Goal: Information Seeking & Learning: Learn about a topic

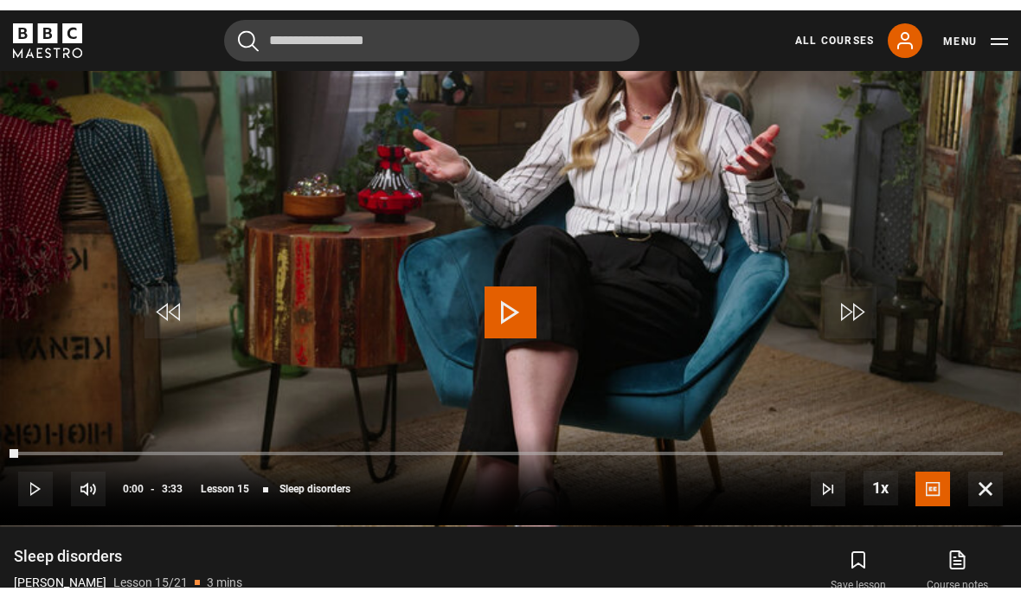
scroll to position [811, 0]
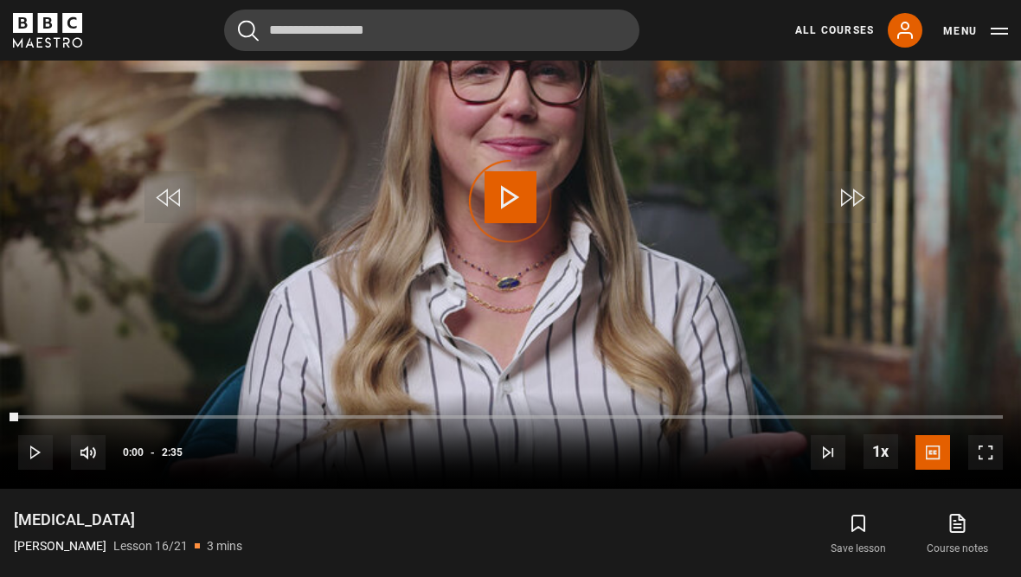
scroll to position [811, 0]
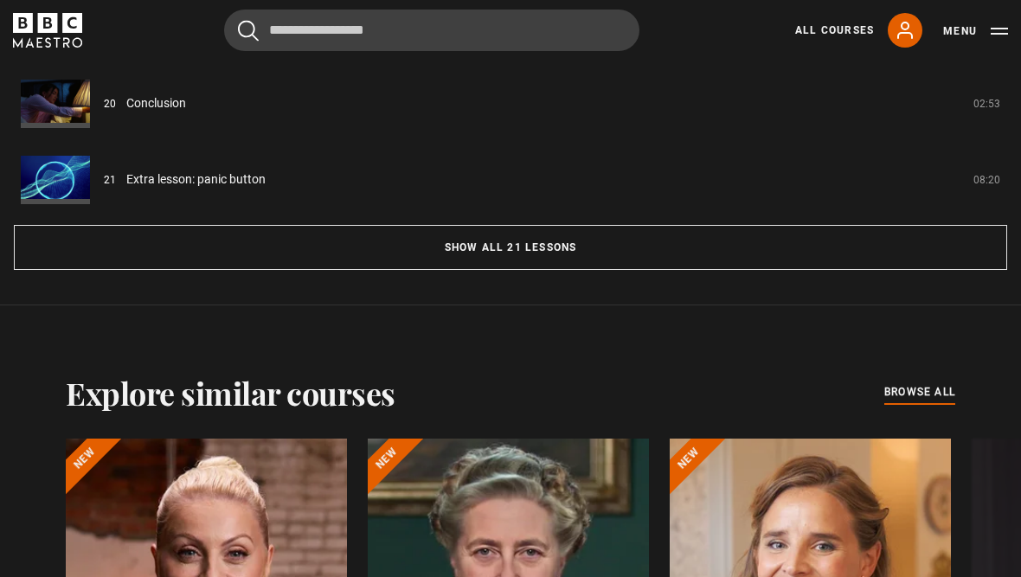
click at [599, 270] on button "Show all 21 lessons" at bounding box center [510, 247] width 993 height 45
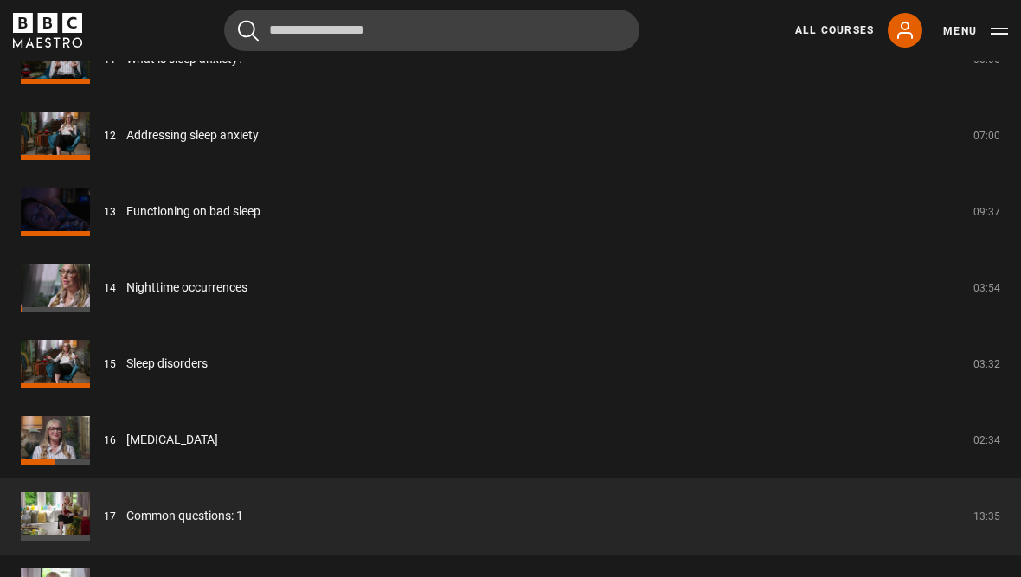
scroll to position [2354, 0]
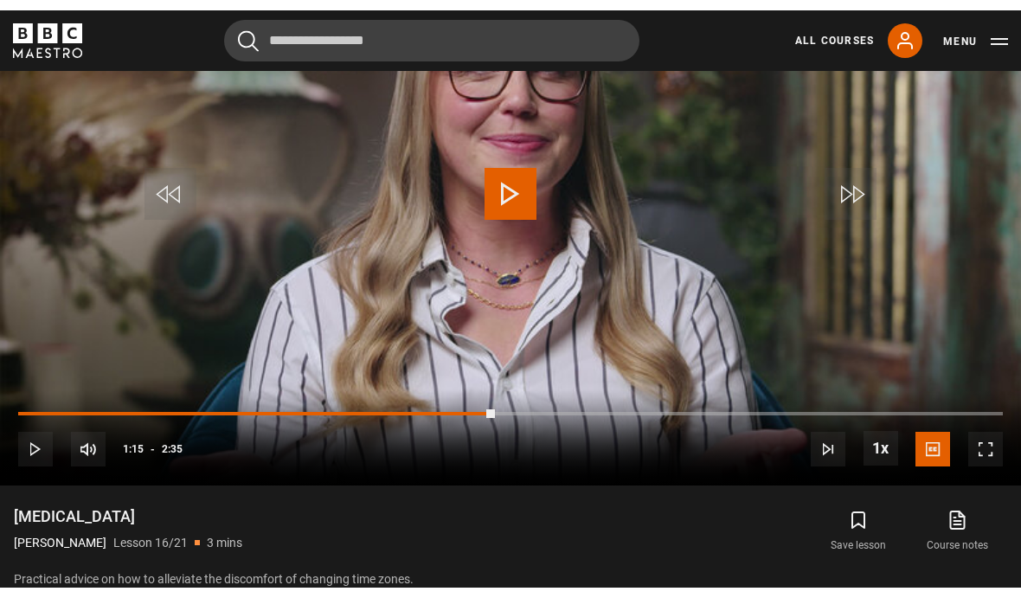
scroll to position [811, 0]
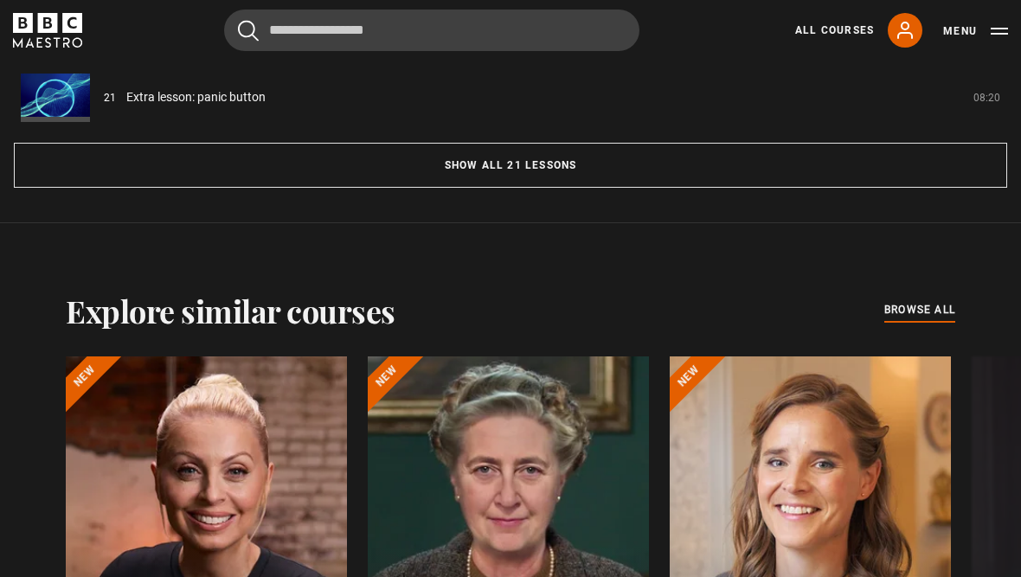
click at [835, 189] on button "Show all 21 lessons" at bounding box center [510, 166] width 993 height 45
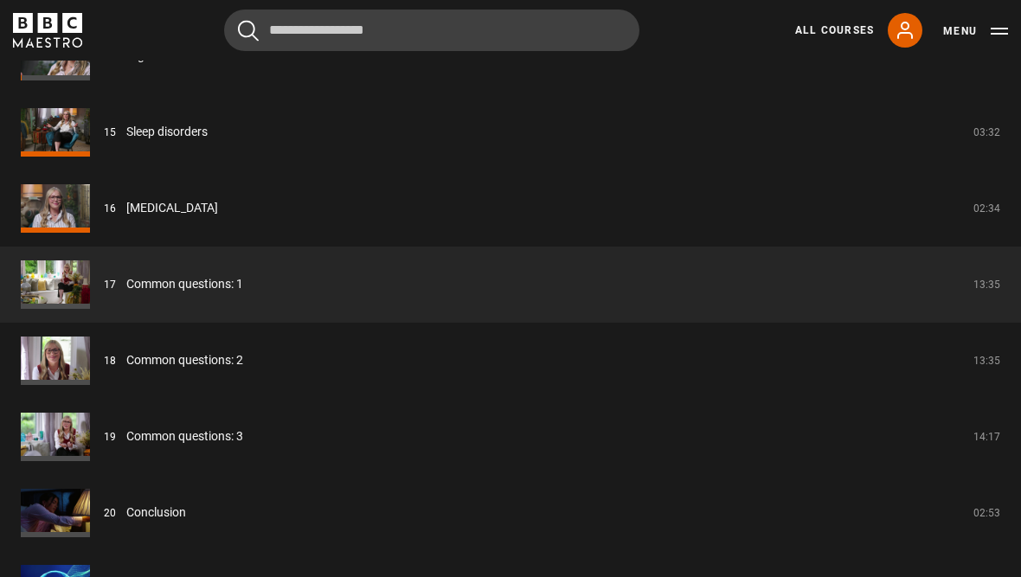
scroll to position [2558, 0]
click at [144, 293] on link "Common questions: 1" at bounding box center [184, 284] width 117 height 18
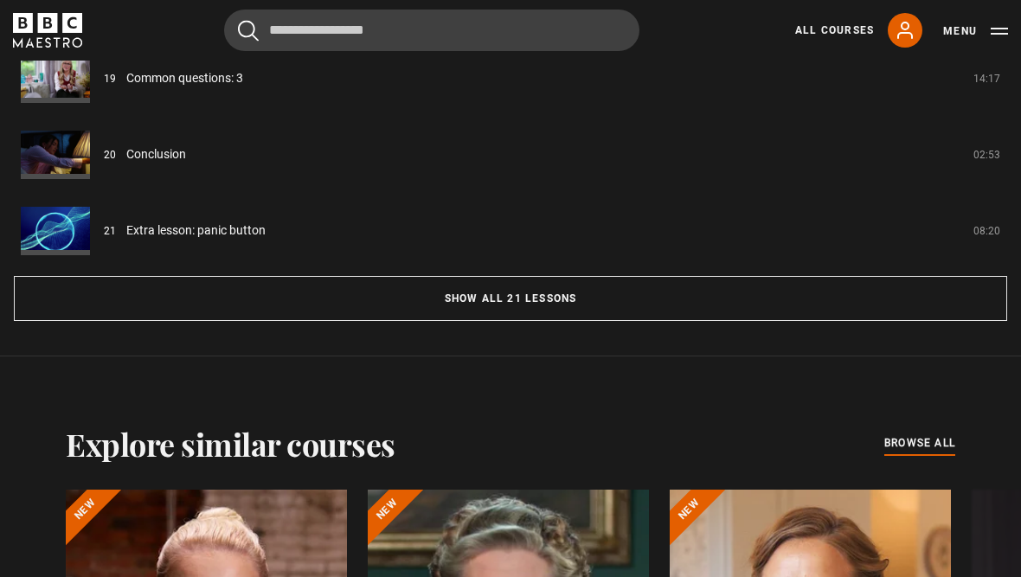
scroll to position [1623, 0]
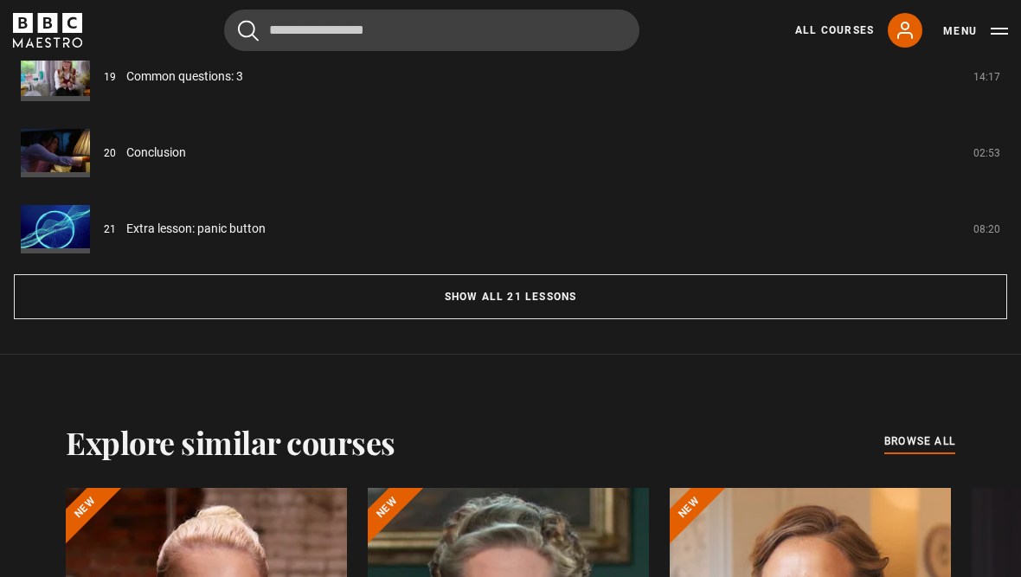
click at [860, 319] on button "Show all 21 lessons" at bounding box center [510, 296] width 993 height 45
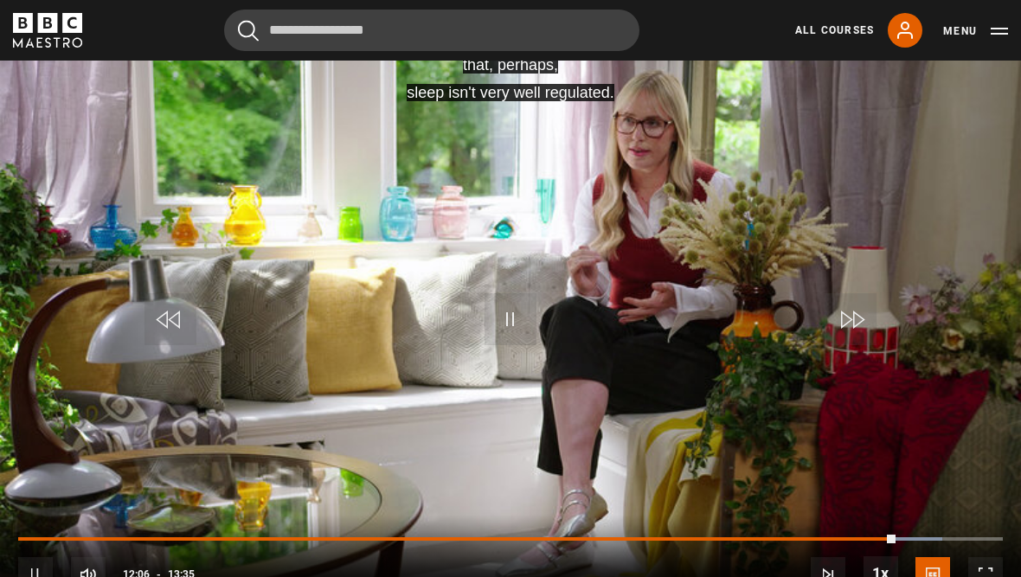
scroll to position [733, 0]
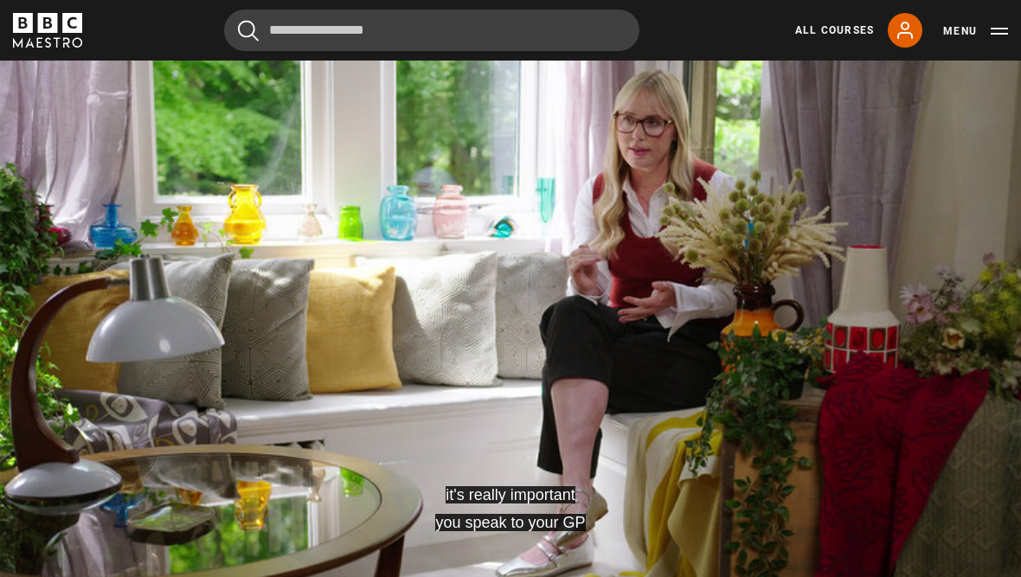
click at [77, 182] on video-js "it's really important you speak to your GP Video Player is loading. Play Lesson…" at bounding box center [510, 322] width 1021 height 574
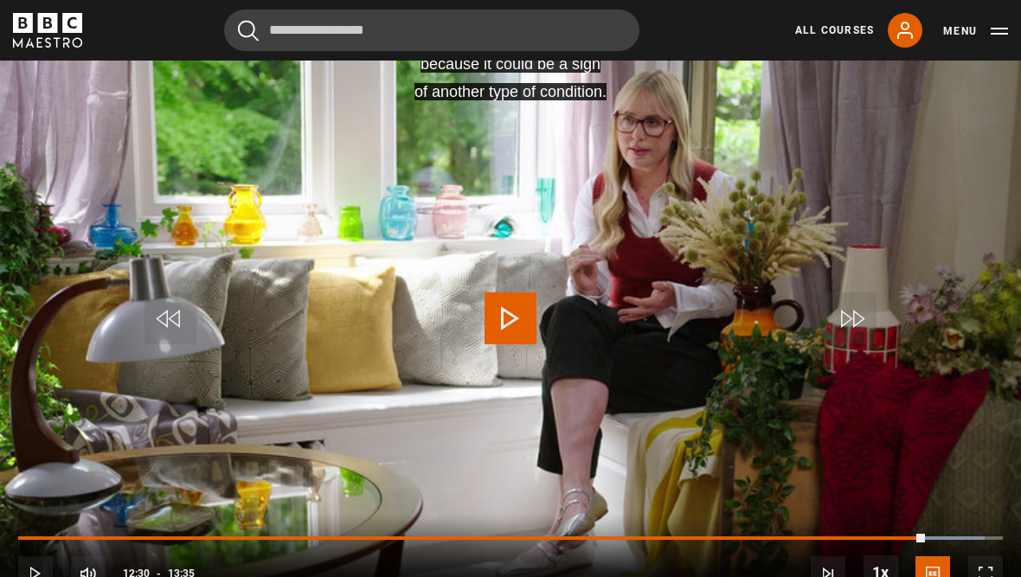
click at [496, 344] on span "Video Player" at bounding box center [510, 318] width 52 height 52
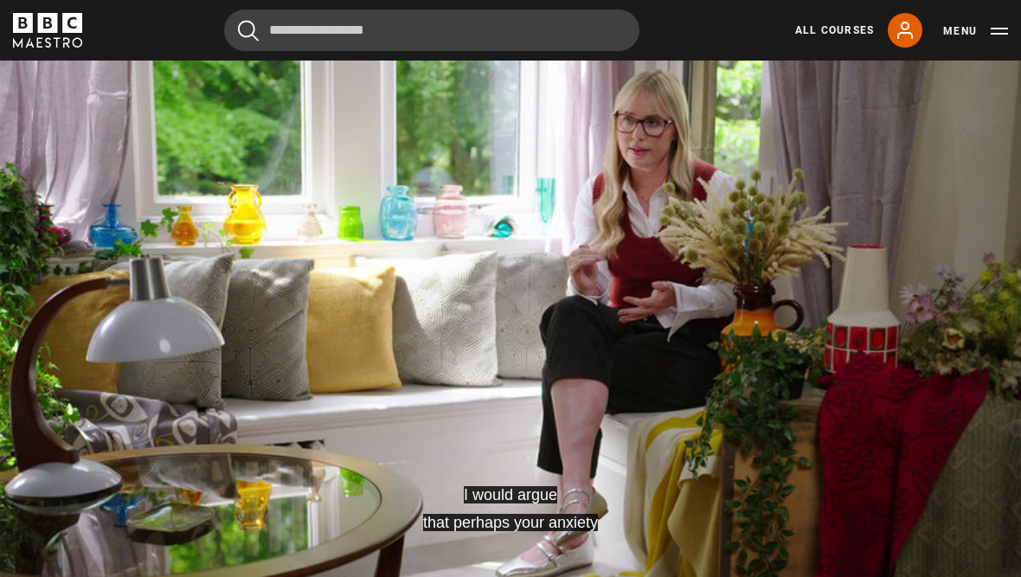
click at [70, 175] on video-js "I would argue that perhaps your anxiety Video Player is loading. Play Lesson Co…" at bounding box center [510, 322] width 1021 height 574
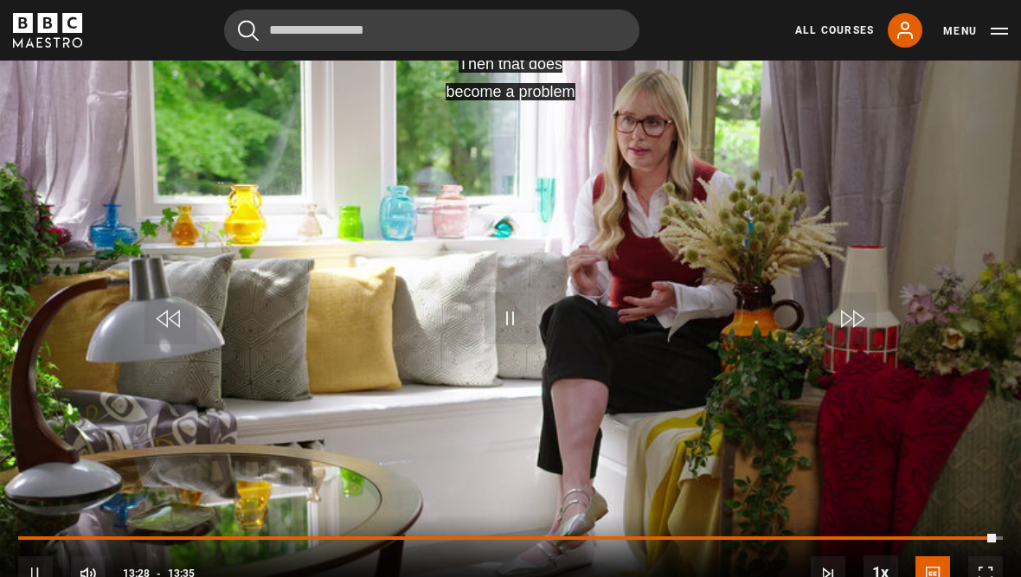
click at [74, 176] on video-js "Then that does become a problem Video Player is loading. Play Lesson Common que…" at bounding box center [510, 322] width 1021 height 574
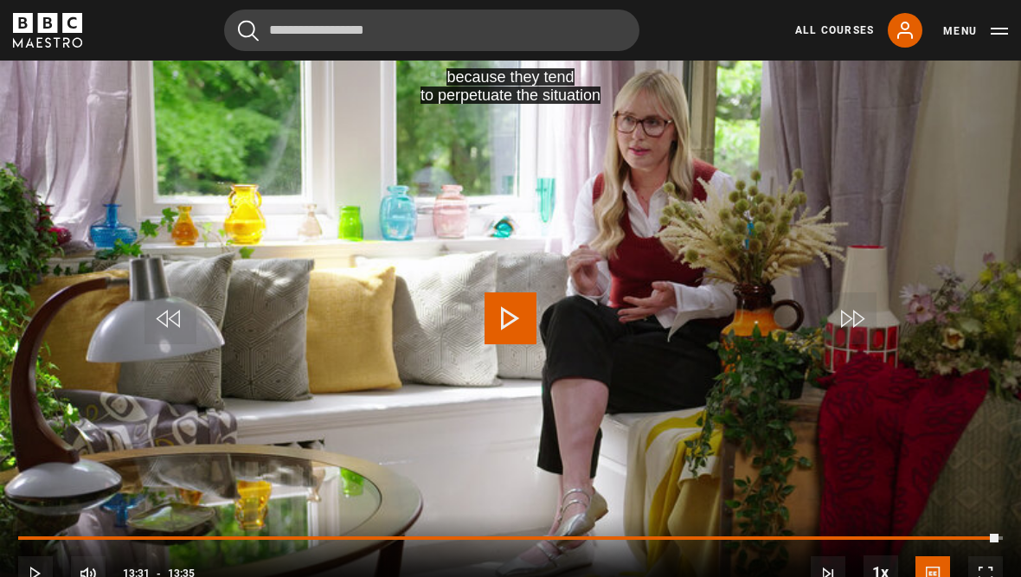
click at [68, 174] on video-js "because they tend to perpetuate the situation Video Player is loading. Play Les…" at bounding box center [510, 322] width 1021 height 574
click at [69, 173] on video-js "because they tend to perpetuate the situation Video Player is loading. Play Les…" at bounding box center [510, 322] width 1021 height 574
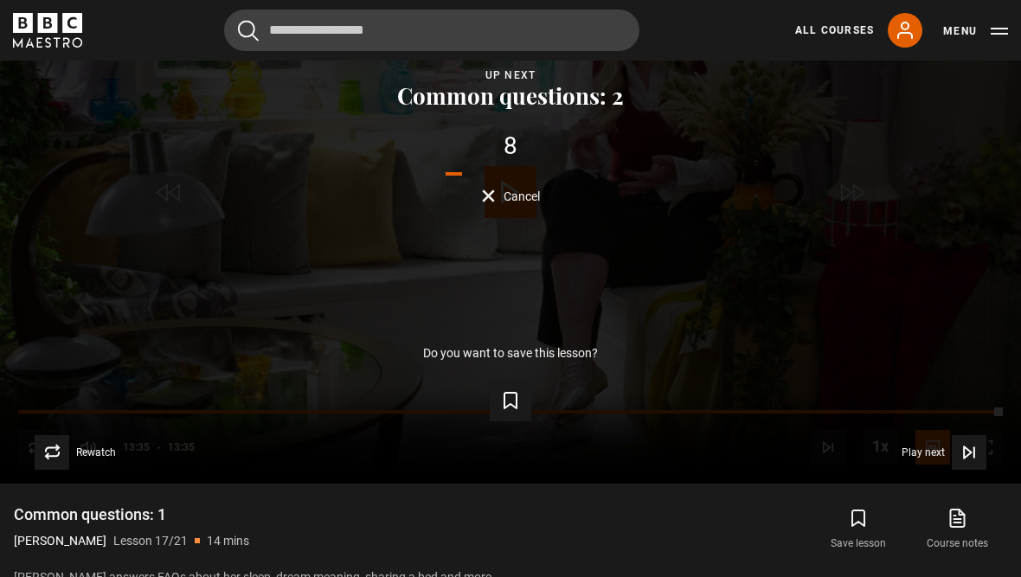
scroll to position [861, 0]
click at [938, 457] on span "Play next" at bounding box center [922, 451] width 43 height 10
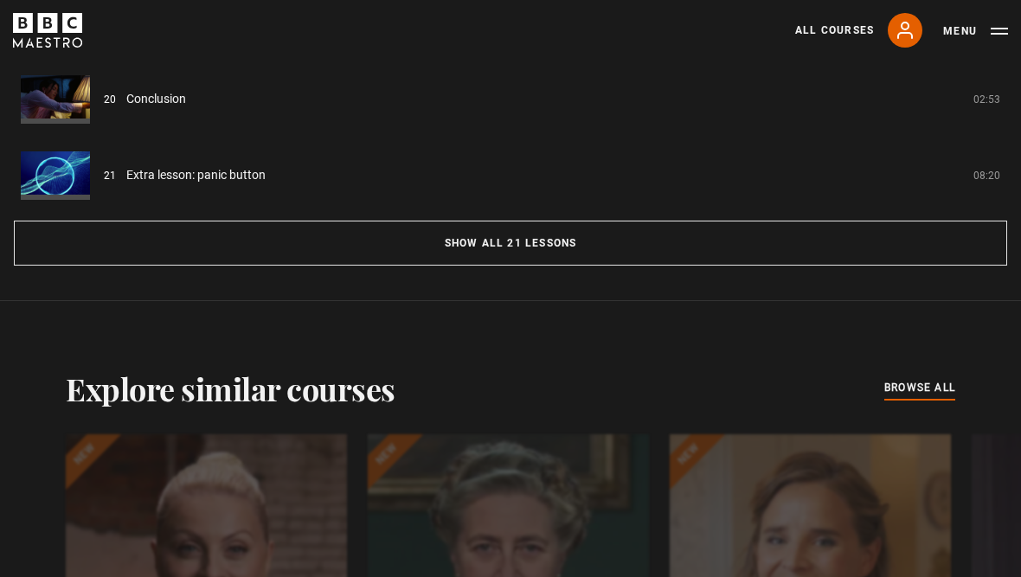
click at [594, 266] on button "Show all 21 lessons" at bounding box center [510, 243] width 993 height 45
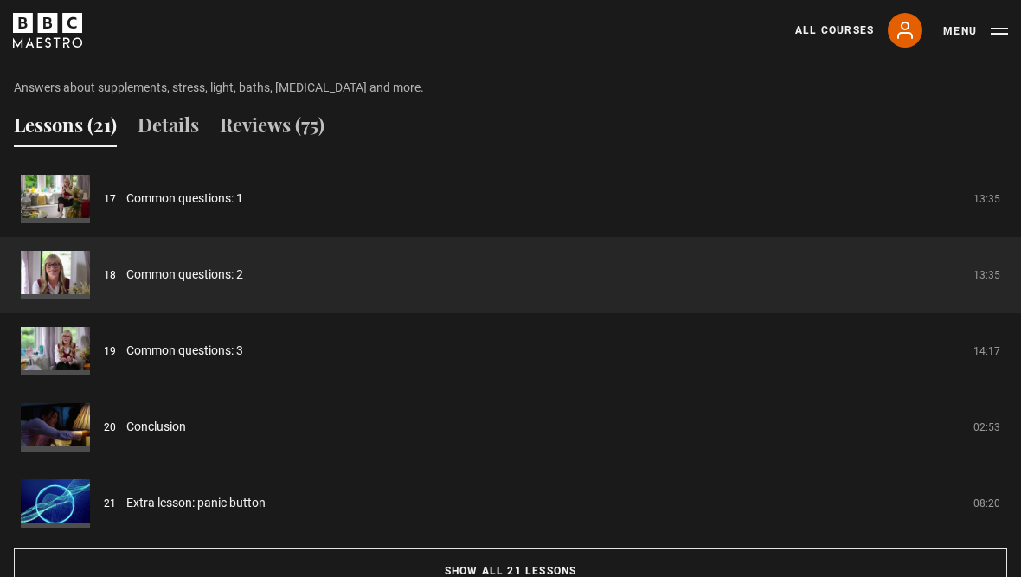
scroll to position [1432, 0]
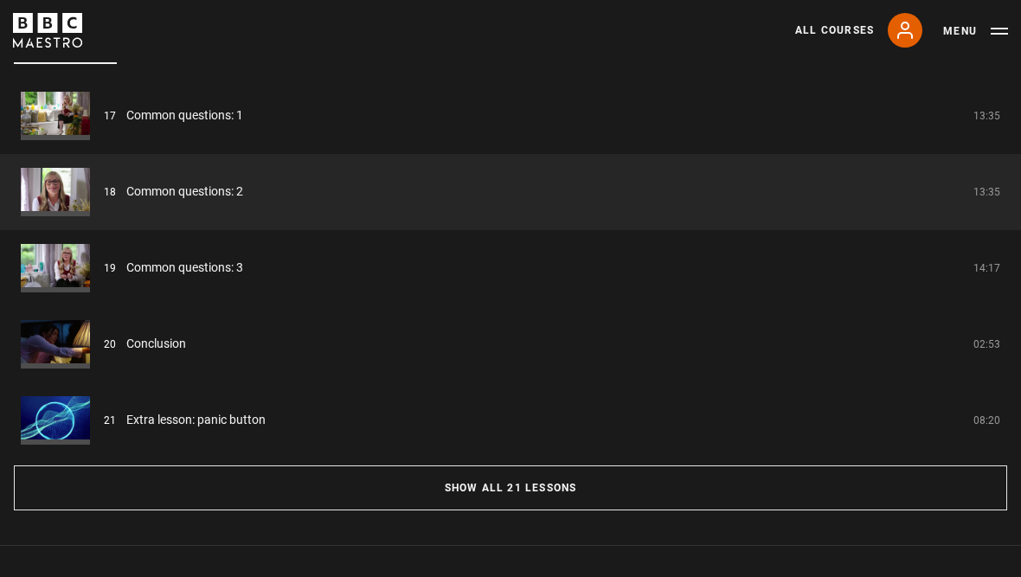
click at [631, 510] on button "Show all 21 lessons" at bounding box center [510, 487] width 993 height 45
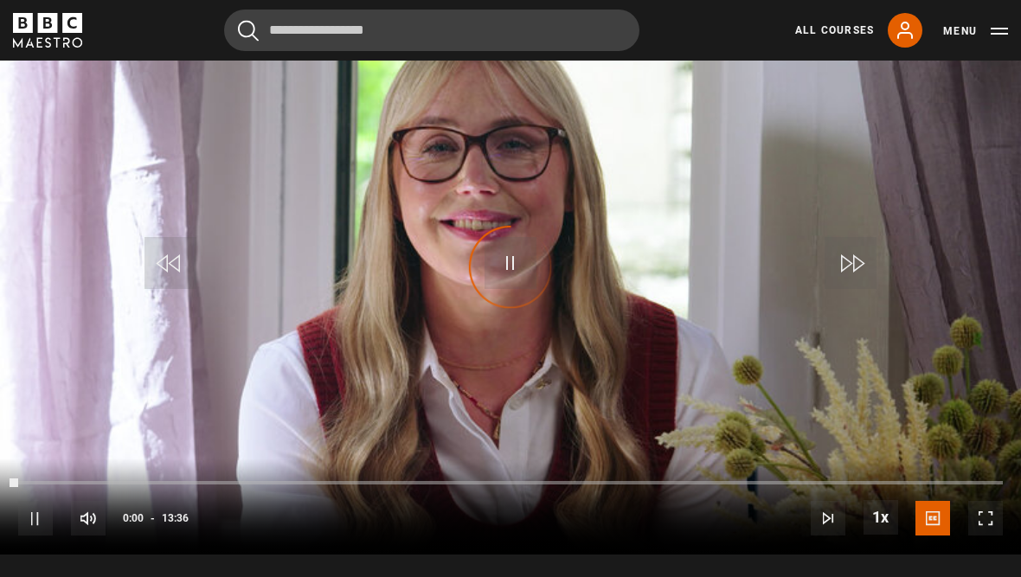
scroll to position [789, 0]
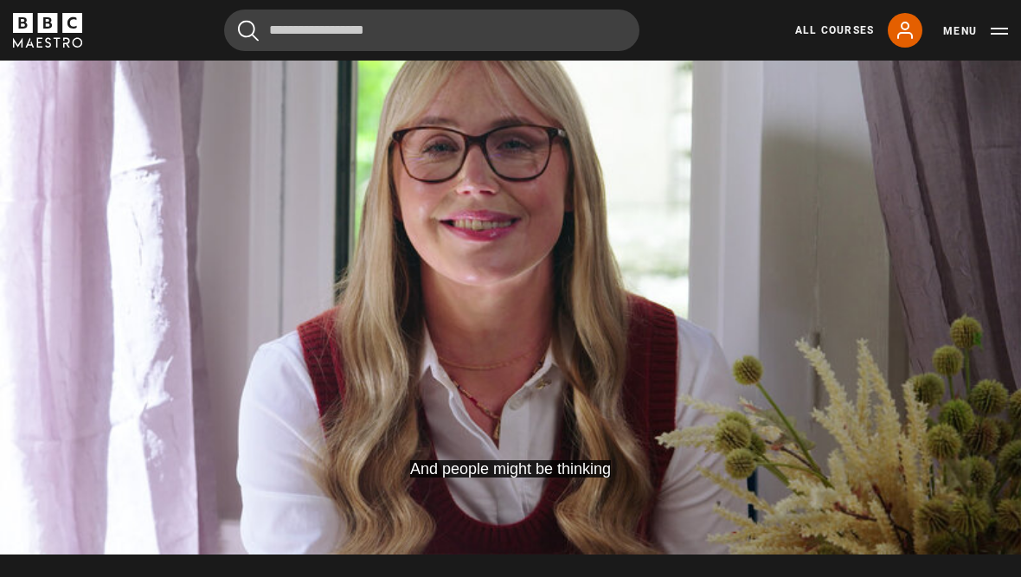
click at [978, 376] on video-js "And people might be thinking Video Player is loading. Play Lesson Common questi…" at bounding box center [510, 267] width 1021 height 574
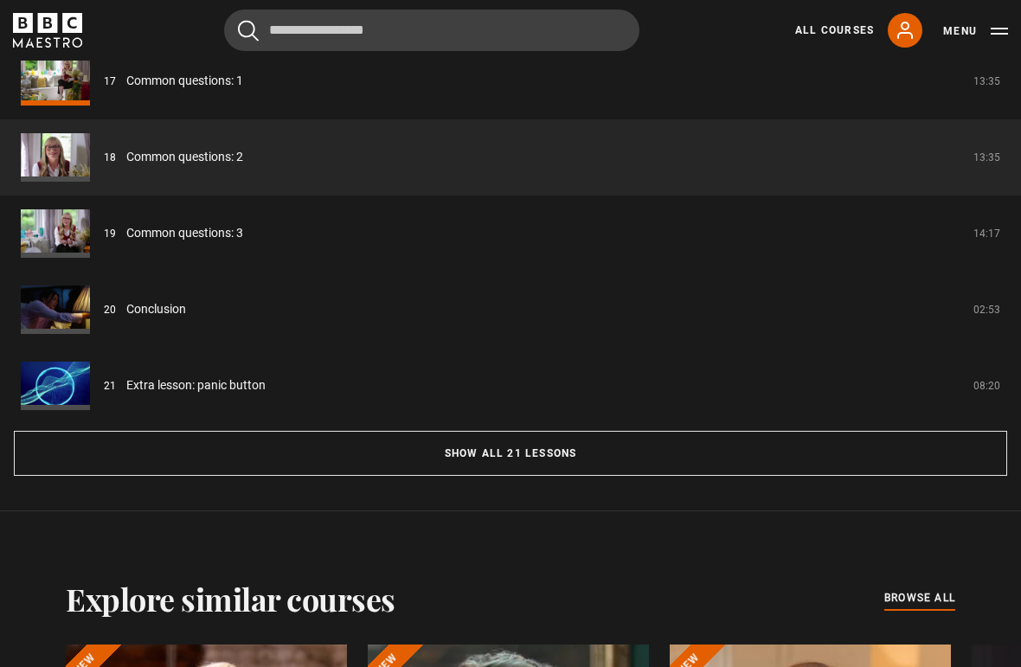
scroll to position [1517, 0]
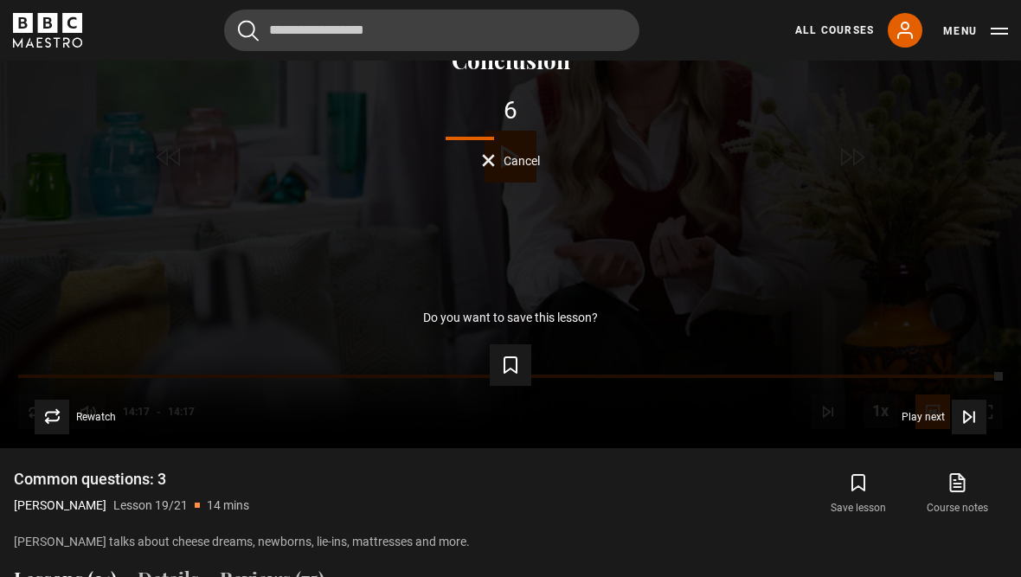
scroll to position [887, 0]
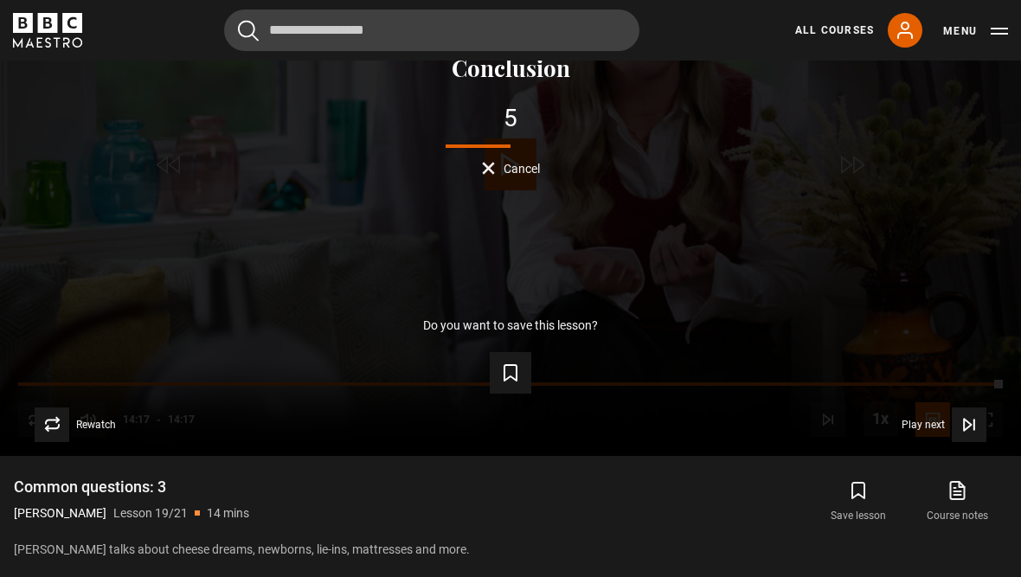
click at [934, 442] on button "Play next Play next" at bounding box center [943, 424] width 85 height 35
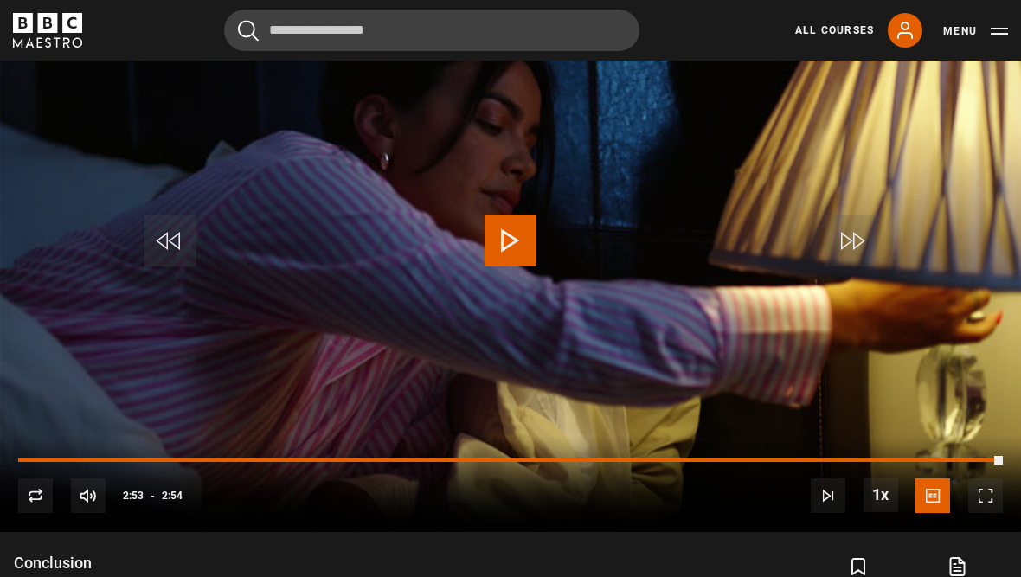
click at [490, 266] on span "Video Player" at bounding box center [510, 241] width 52 height 52
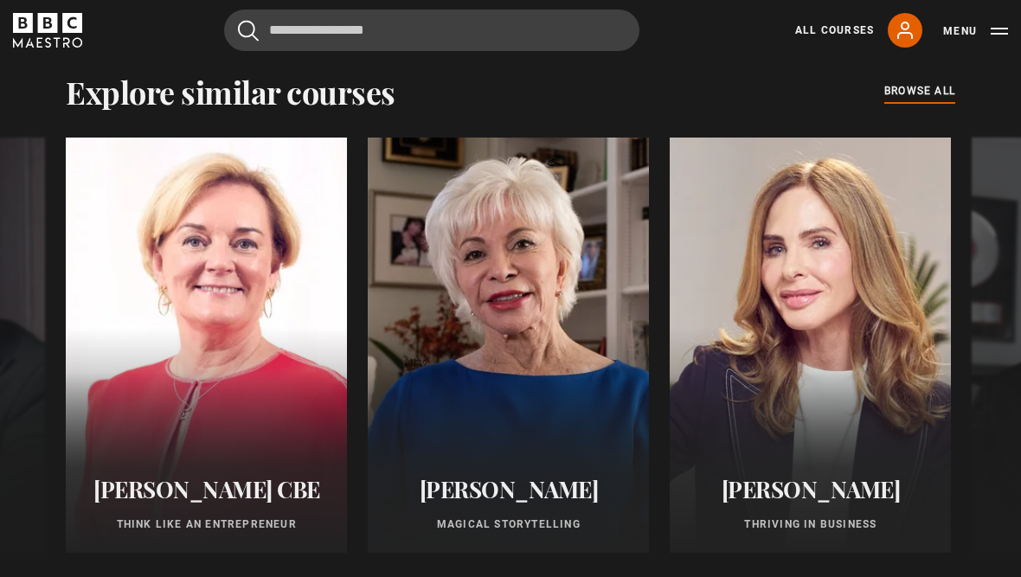
scroll to position [1964, 0]
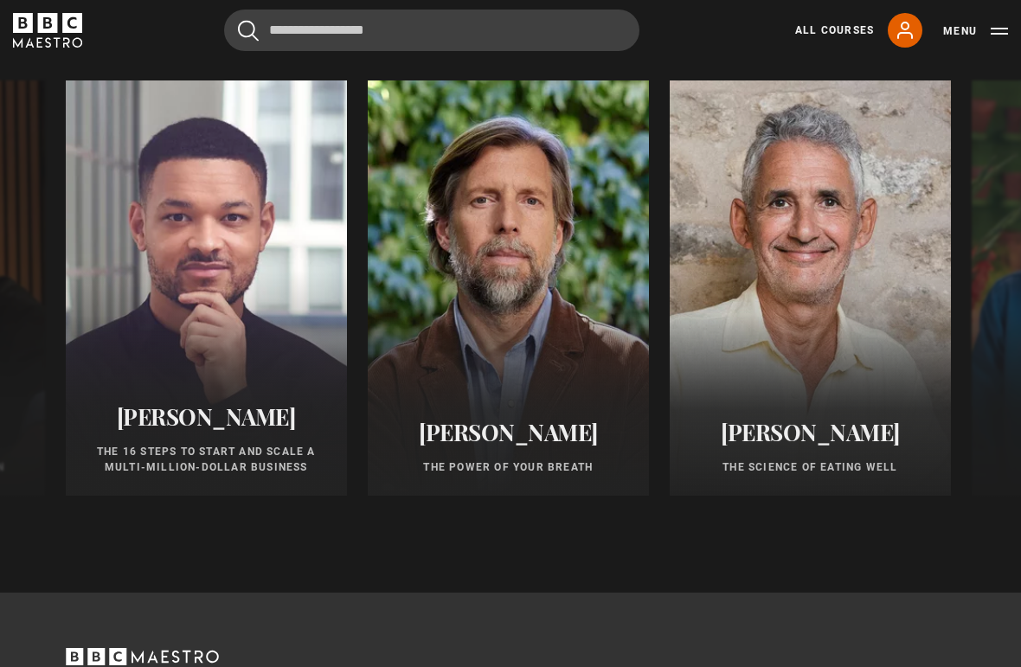
scroll to position [2082, 0]
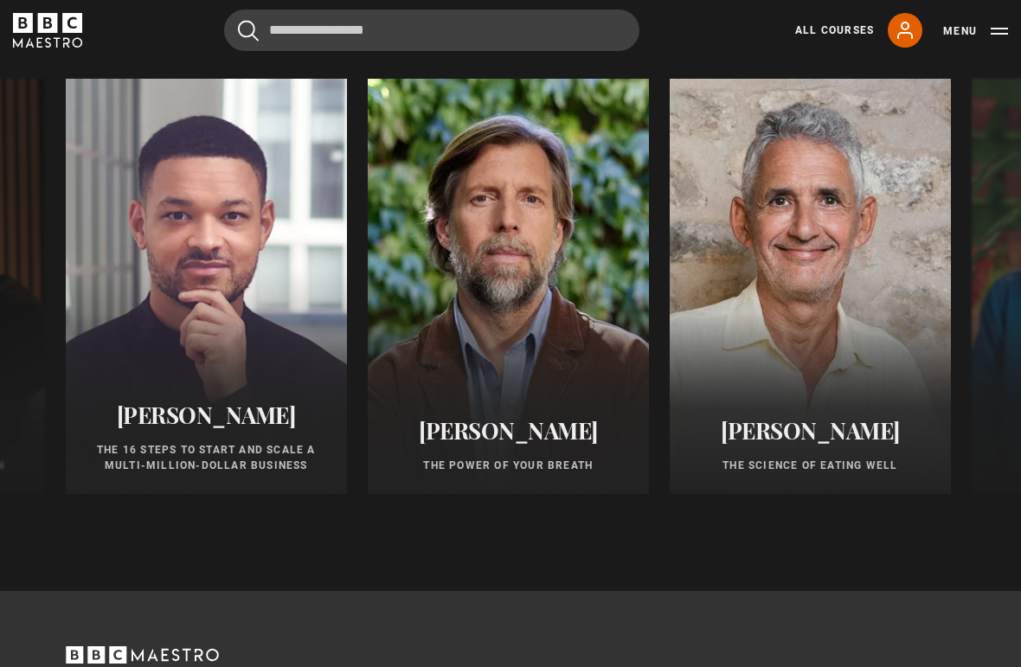
click at [830, 258] on div at bounding box center [809, 286] width 281 height 415
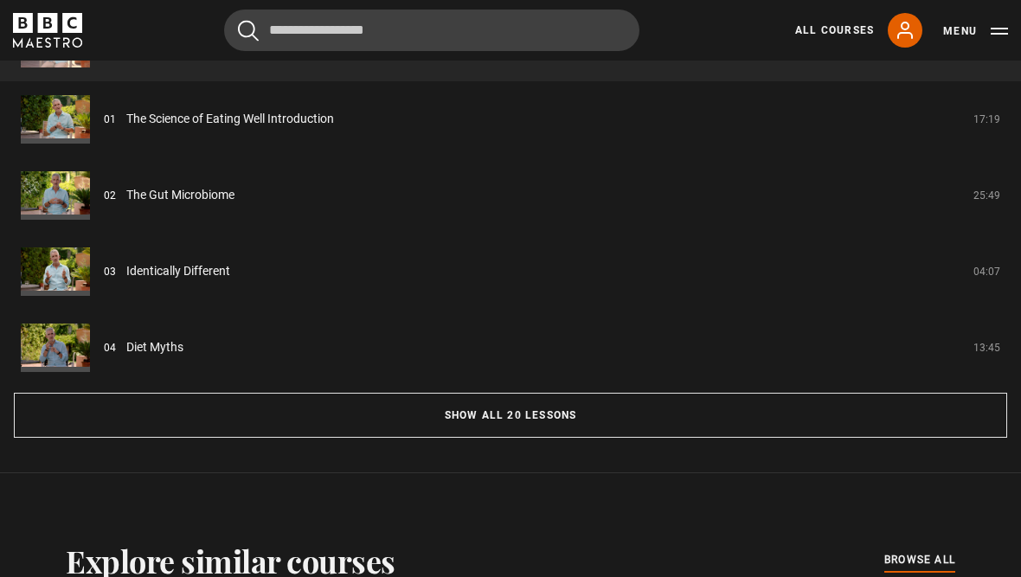
scroll to position [1505, 0]
click at [492, 438] on button "Show all 20 lessons" at bounding box center [510, 415] width 993 height 45
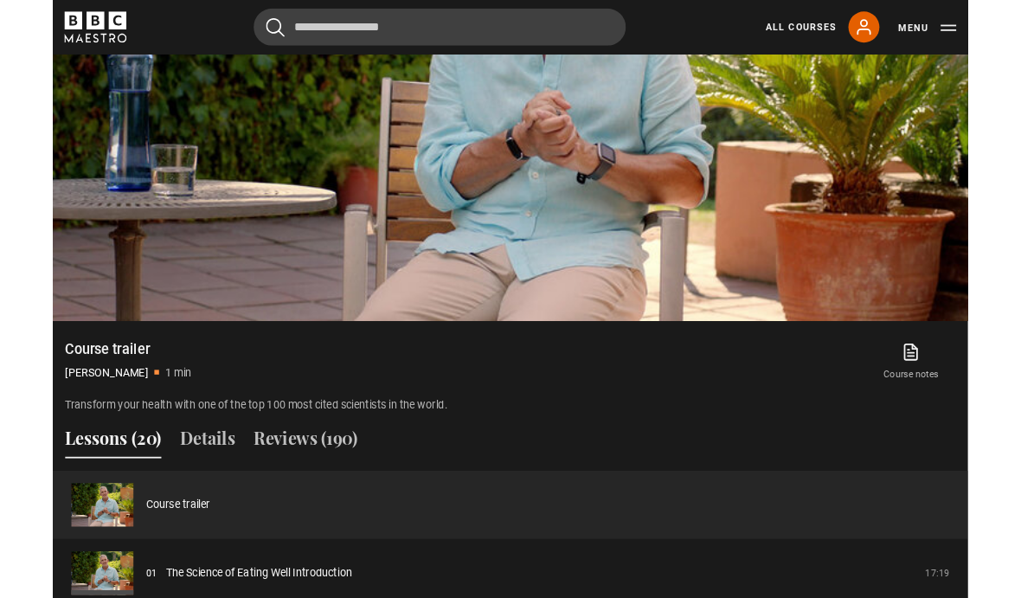
scroll to position [1027, 0]
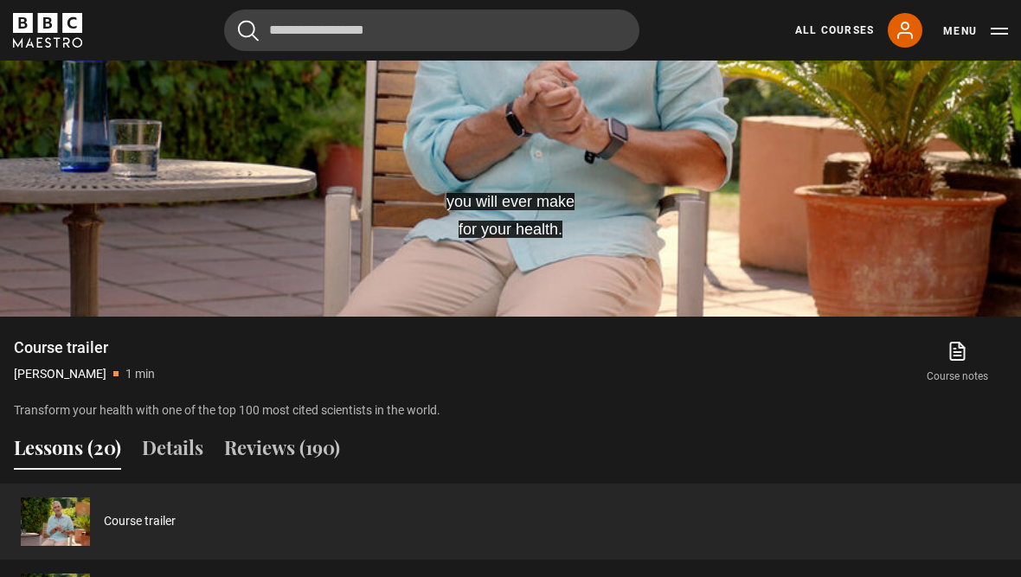
click at [619, 186] on video-js "you will ever make for your health. Video Player is loading. Play Video 10s Ski…" at bounding box center [510, 29] width 1021 height 574
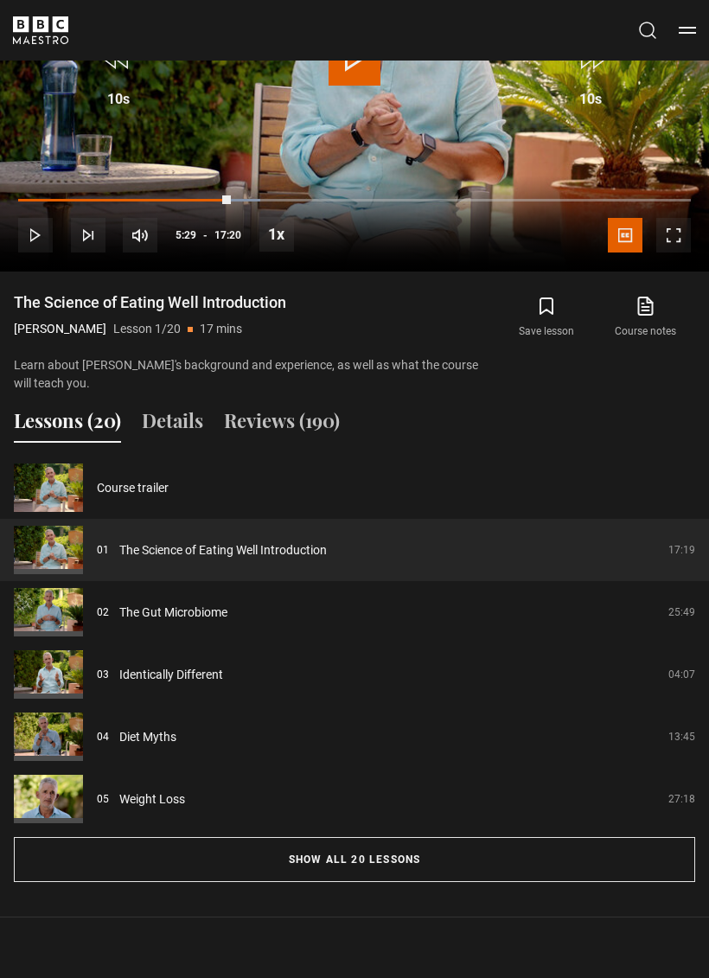
scroll to position [1310, 0]
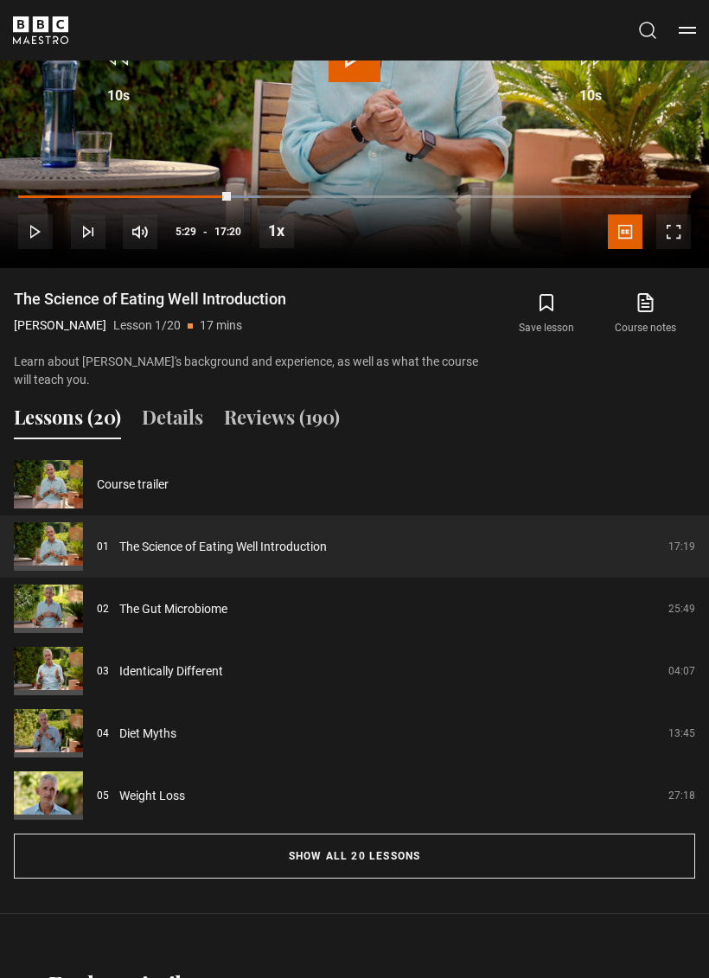
click at [520, 576] on button "Show all 20 lessons" at bounding box center [355, 856] width 682 height 45
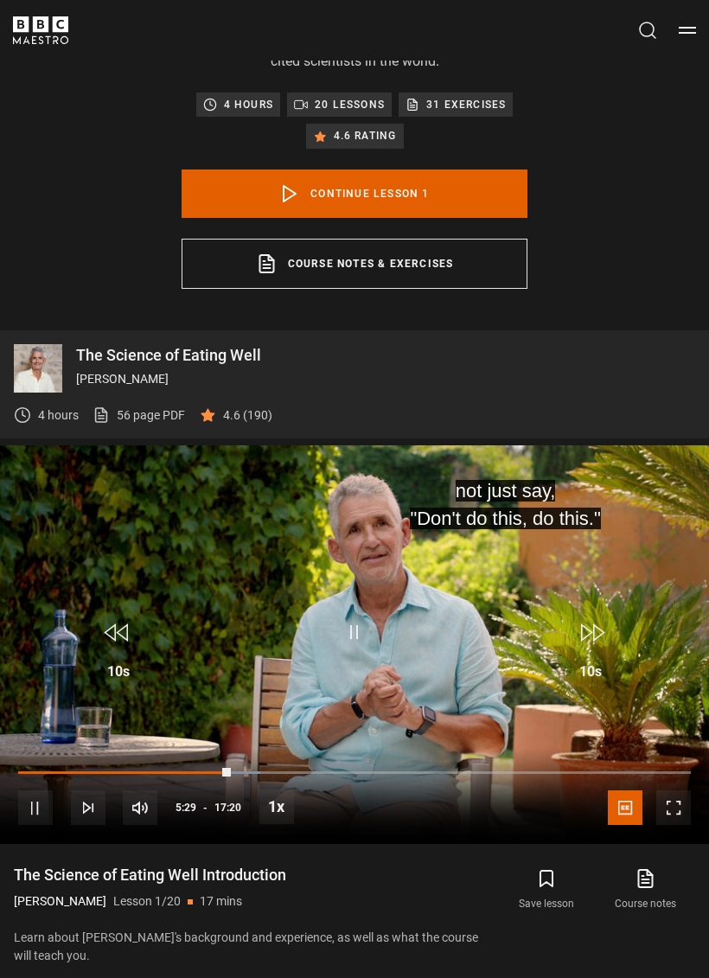
scroll to position [734, 0]
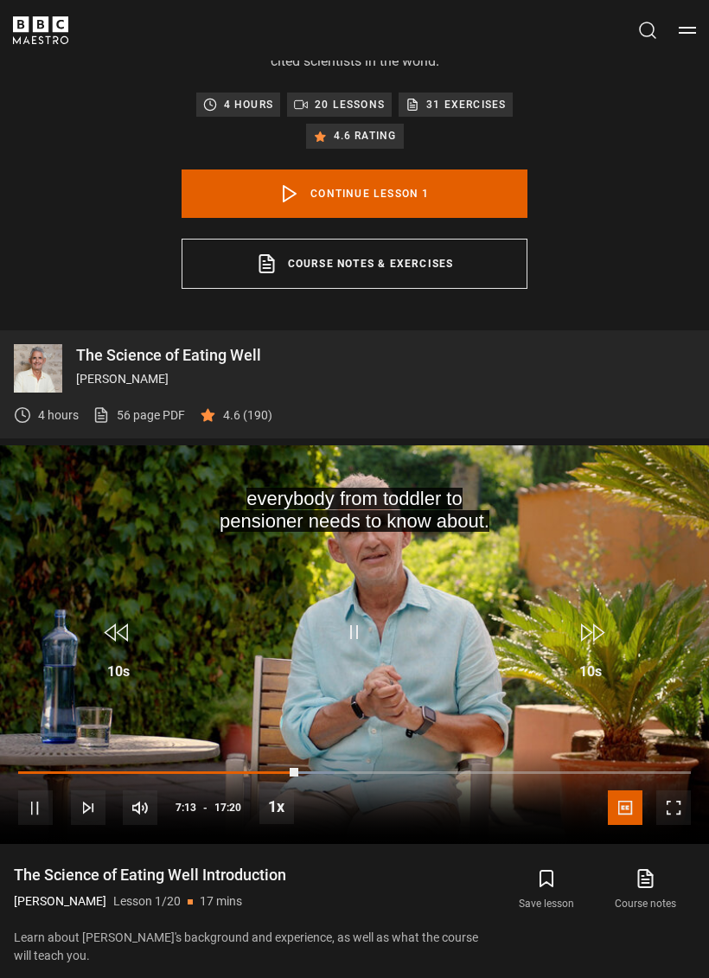
click at [433, 559] on video-js "everybody from toddler to pensioner needs to know about. Video Player is loadin…" at bounding box center [354, 644] width 709 height 399
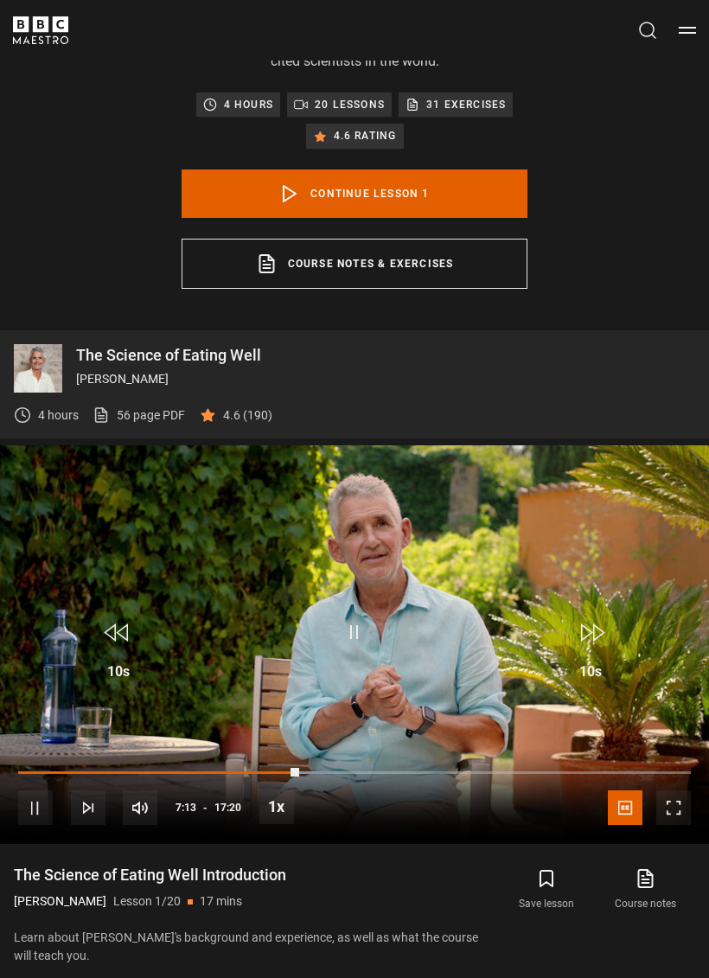
click at [671, 576] on span "Video Player" at bounding box center [673, 808] width 35 height 35
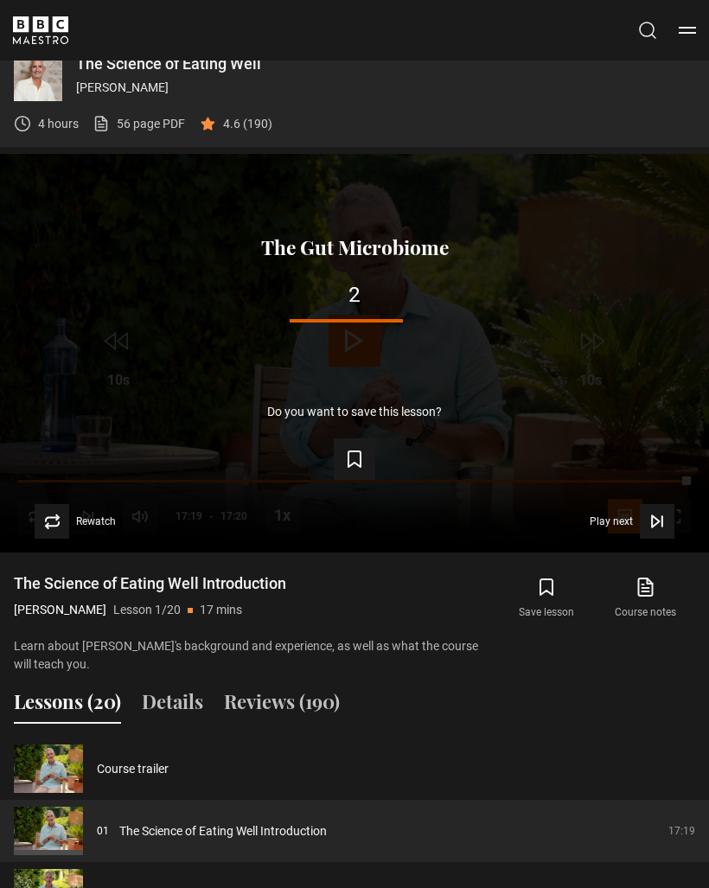
scroll to position [1037, 0]
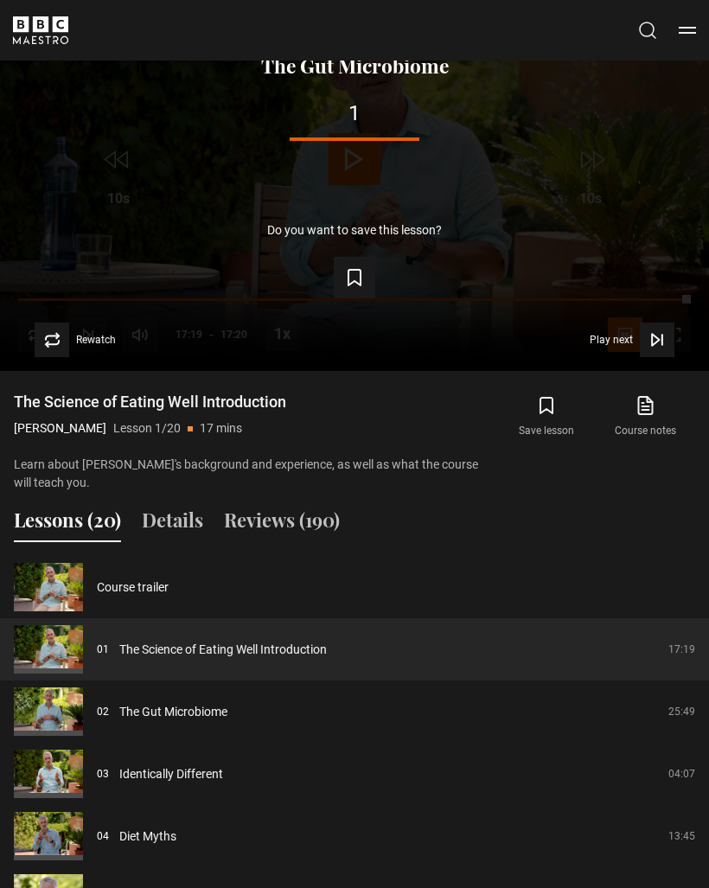
scroll to position [1228, 0]
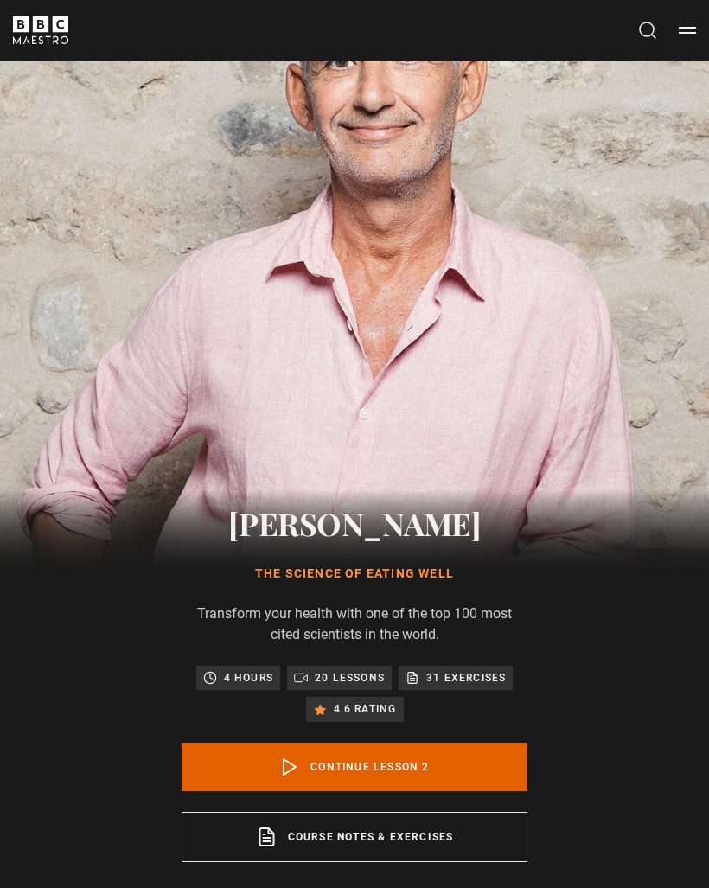
click at [323, 253] on img at bounding box center [354, 254] width 709 height 709
click at [325, 275] on img at bounding box center [354, 254] width 709 height 709
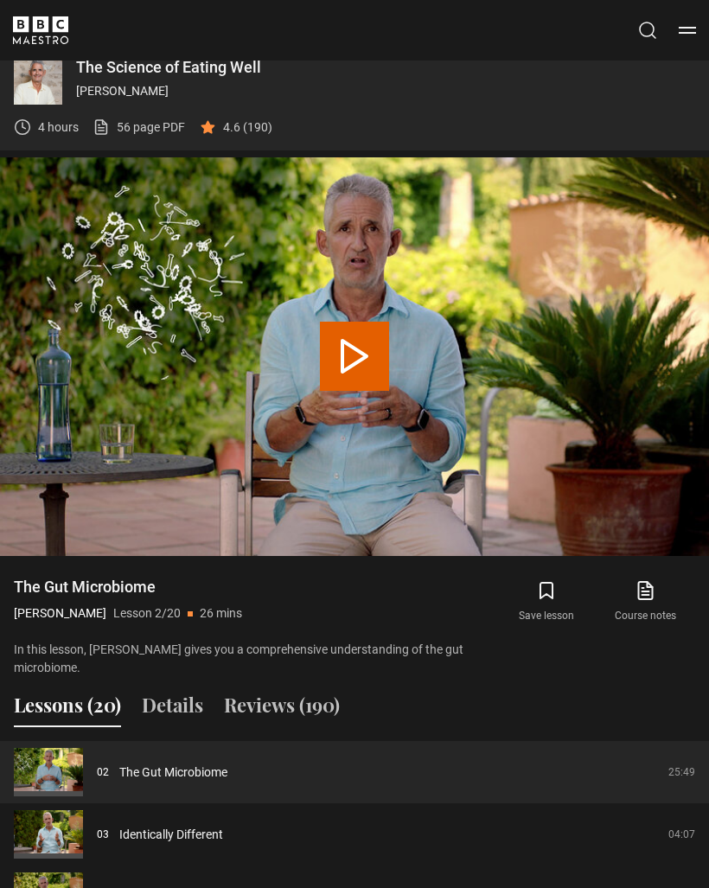
scroll to position [1028, 0]
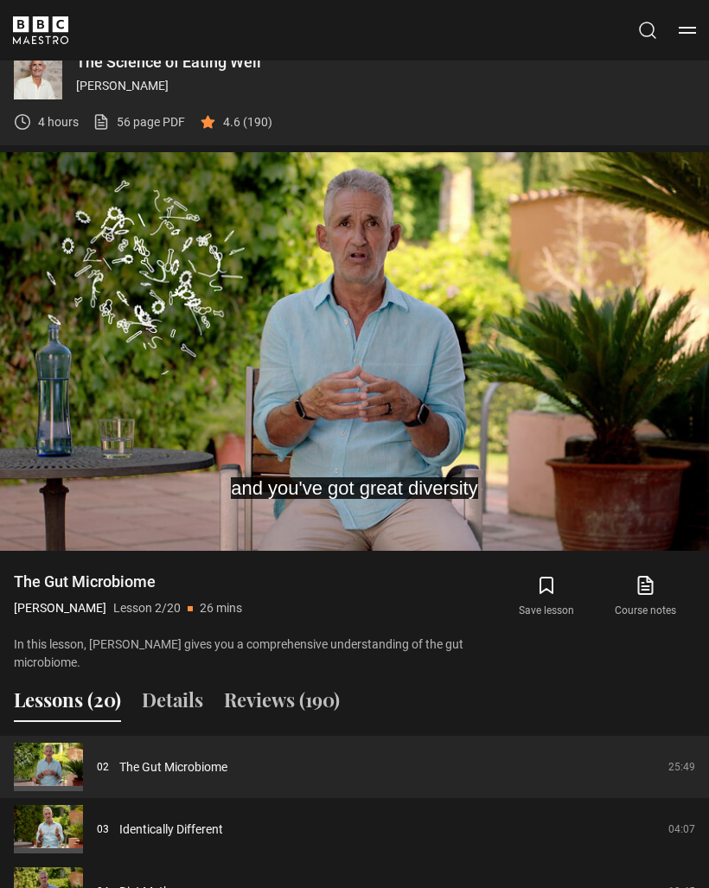
click at [209, 324] on video-js "and you've got great diversity Video Player is loading. Play Lesson The Gut Mic…" at bounding box center [354, 351] width 709 height 399
click at [42, 342] on video-js "It's a two-way relationship. Video Player is loading. Play Lesson The Gut Micro…" at bounding box center [354, 351] width 709 height 399
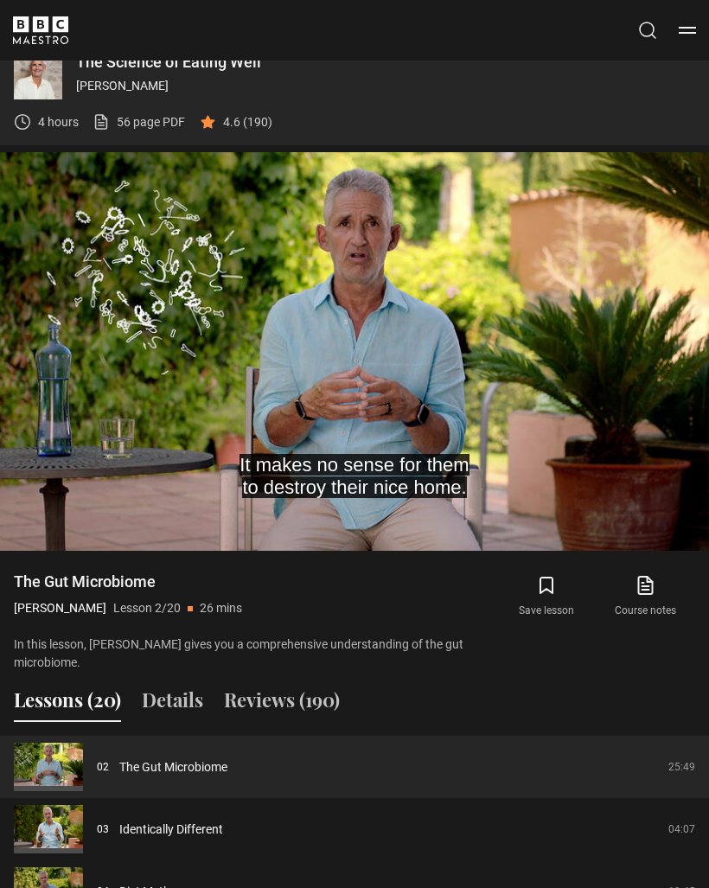
click at [130, 259] on video-js "It makes no sense for them to destroy their nice home. Video Player is loading.…" at bounding box center [354, 351] width 709 height 399
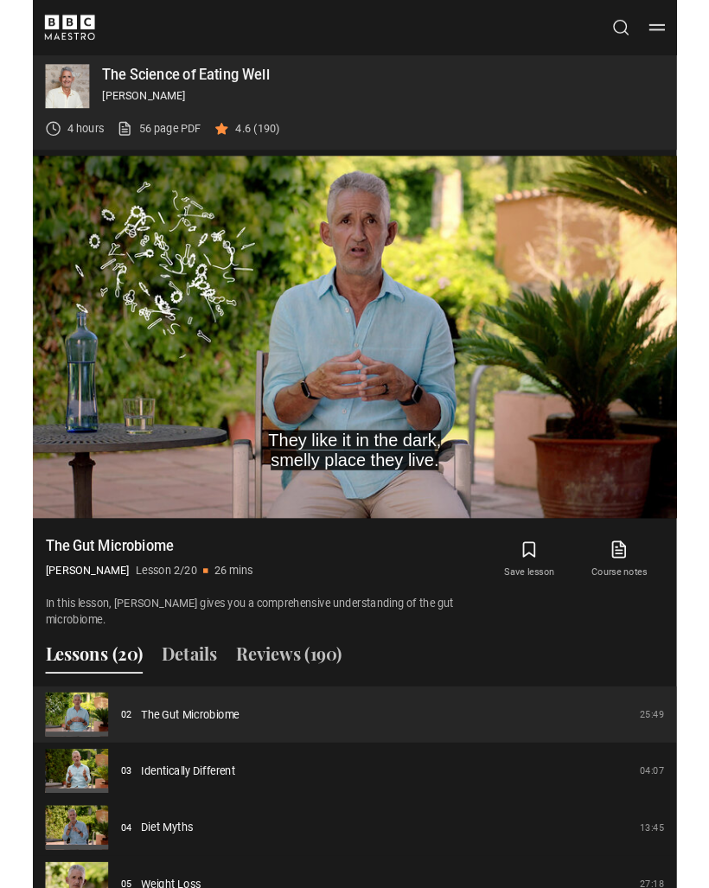
scroll to position [1009, 0]
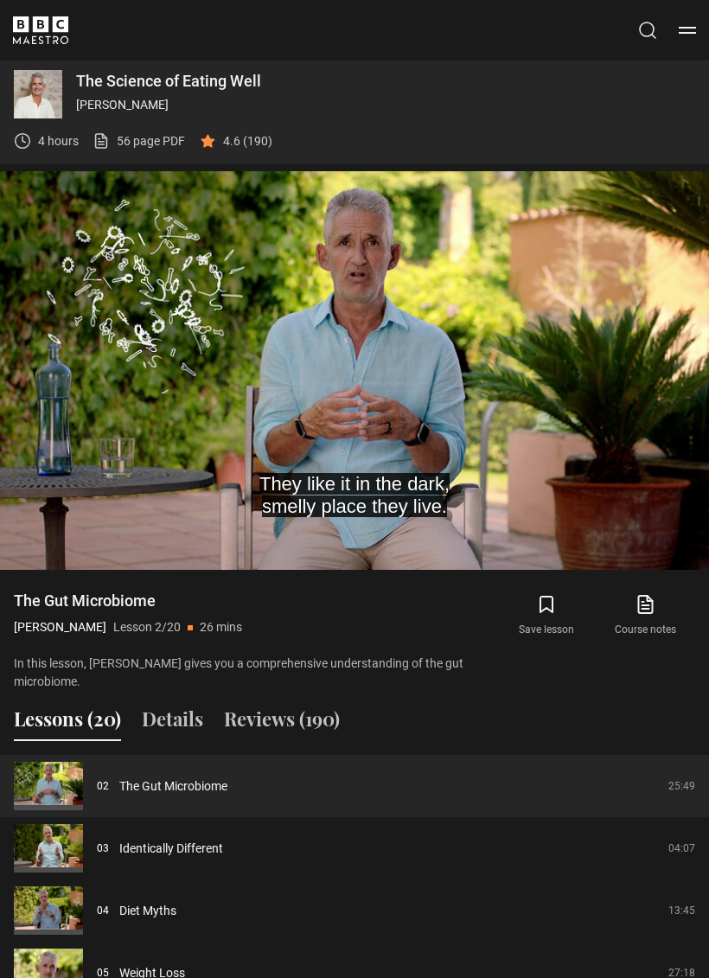
click at [201, 276] on video-js "They like it in the dark, smelly place they live. Video Player is loading. Play…" at bounding box center [354, 370] width 709 height 399
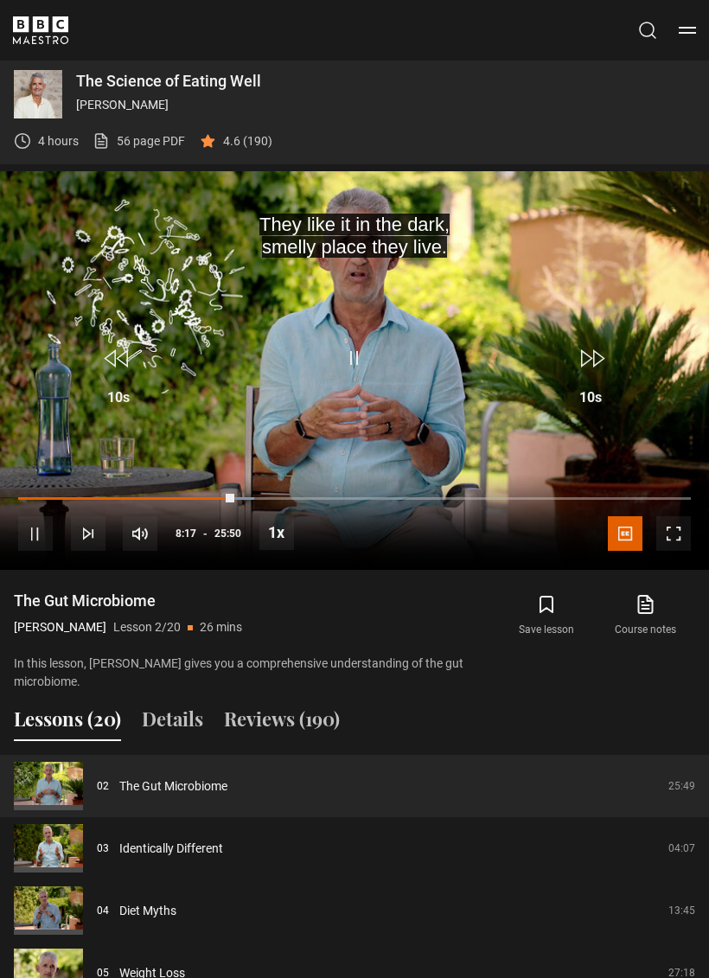
click at [191, 240] on video-js "They like it in the dark, smelly place they live. Video Player is loading. Play…" at bounding box center [354, 370] width 709 height 399
click at [203, 268] on video-js "They like it in the dark, smelly place they live. Video Player is loading. Play…" at bounding box center [354, 370] width 709 height 399
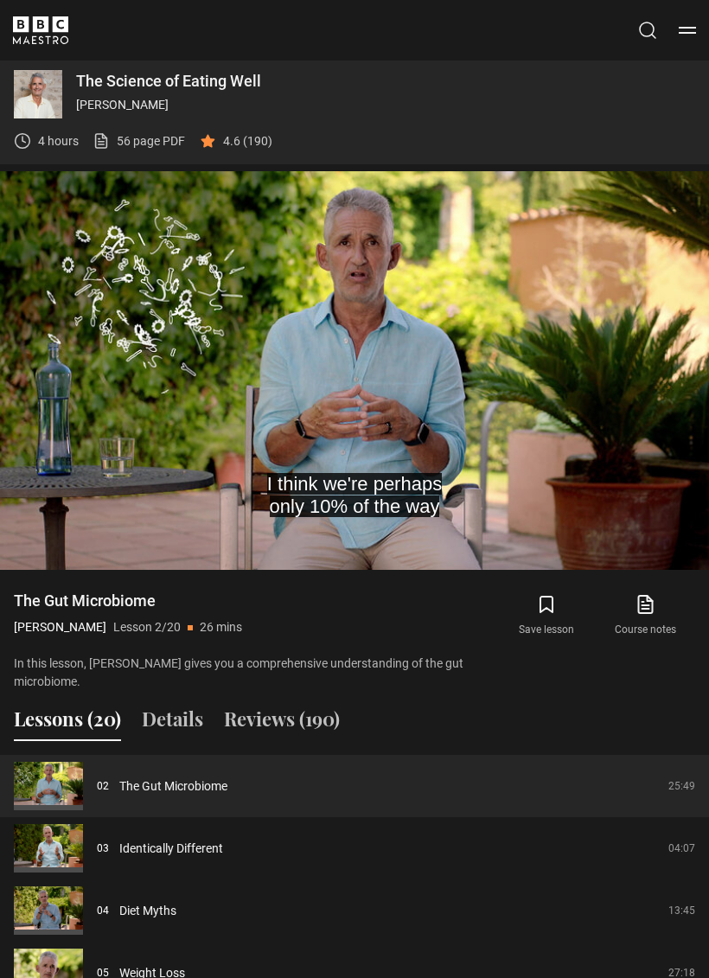
click at [30, 115] on img at bounding box center [38, 94] width 48 height 48
click at [230, 304] on video-js "As ever in biology, there's even more complexity and detail Video Player is loa…" at bounding box center [354, 370] width 709 height 399
click at [242, 242] on video-js "and you can have some good guys and bad guys Video Player is loading. Play Less…" at bounding box center [354, 370] width 709 height 399
click at [132, 255] on video-js "Many of these microbes have been Video Player is loading. Play Lesson The Gut M…" at bounding box center [354, 370] width 709 height 399
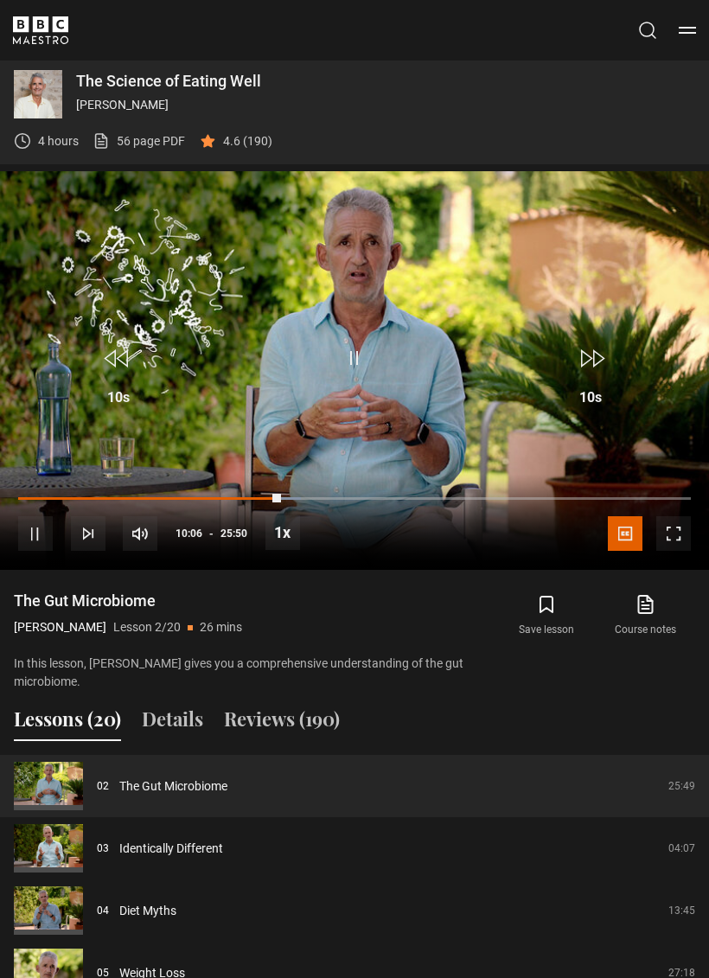
click at [146, 256] on video-js "Video Player is loading. Play Lesson The Gut Microbiome 10s Skip Back 10 second…" at bounding box center [354, 370] width 709 height 399
click at [155, 221] on video-js "Video Player is loading. Play Lesson The Gut Microbiome 10s Skip Back 10 second…" at bounding box center [354, 370] width 709 height 399
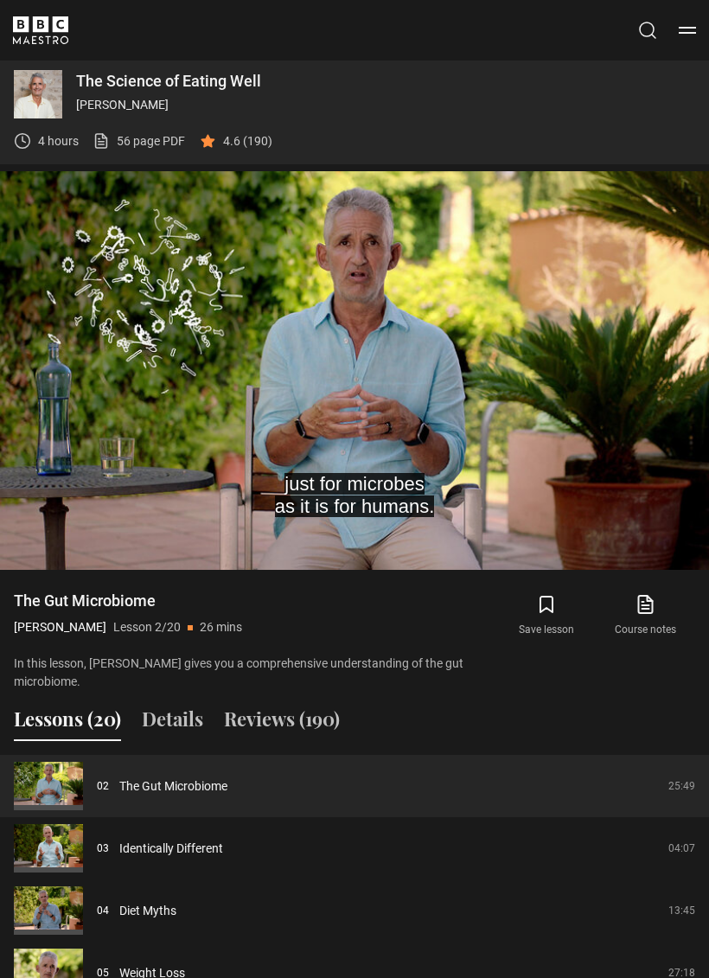
click at [114, 249] on video-js "just for microbes as it is for humans. Video Player is loading. Play Lesson The…" at bounding box center [354, 370] width 709 height 399
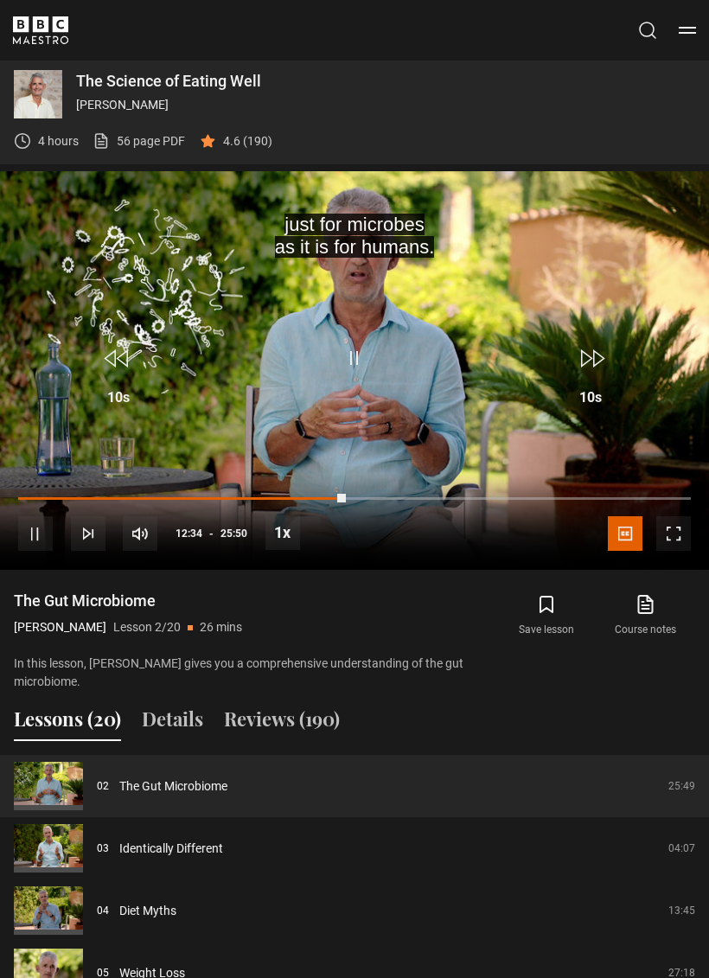
click at [123, 249] on video-js "just for microbes as it is for humans. Video Player is loading. Play Lesson The…" at bounding box center [354, 370] width 709 height 399
click at [145, 242] on video-js "just for microbes as it is for humans. Video Player is loading. Play Lesson The…" at bounding box center [354, 370] width 709 height 399
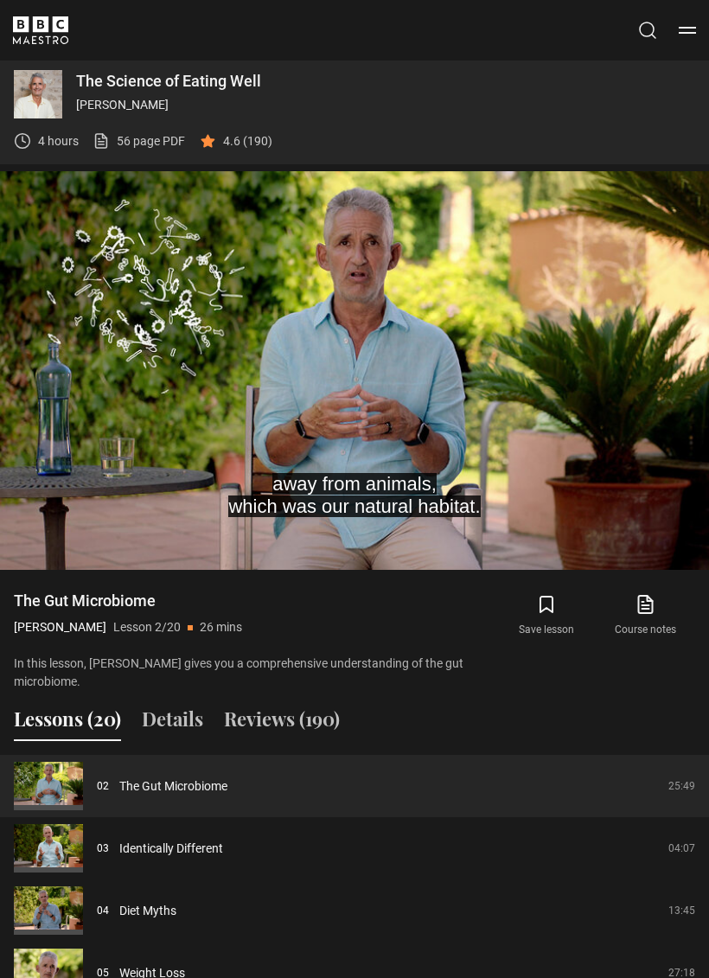
click at [55, 228] on video-js "away from animals, which was our natural habitat. Video Player is loading. Play…" at bounding box center [354, 370] width 709 height 399
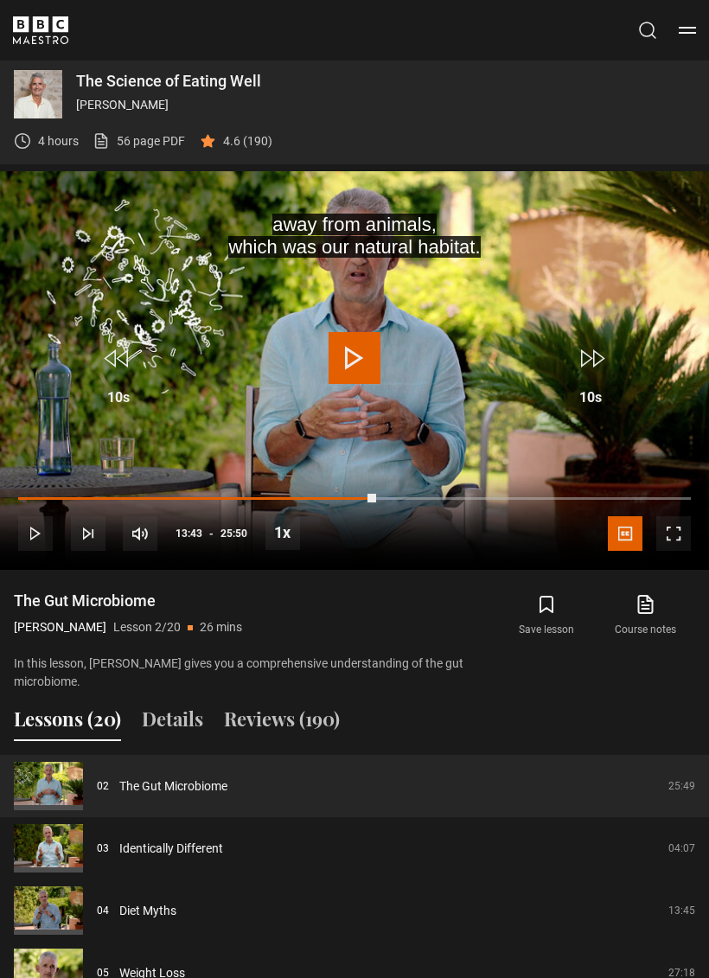
click at [61, 203] on video-js "away from animals, which was our natural habitat. Video Player is loading. Play…" at bounding box center [354, 370] width 709 height 399
click at [65, 214] on video-js "away from animals, which was our natural habitat. Video Player is loading. Play…" at bounding box center [354, 370] width 709 height 399
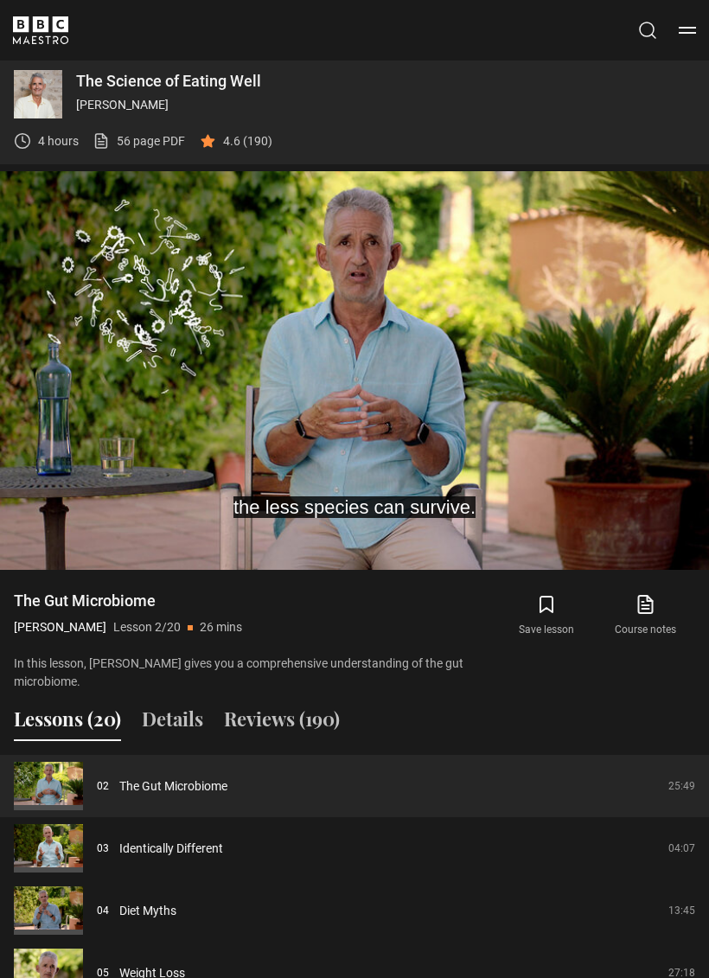
click at [251, 321] on video-js "the less species can survive. Video Player is loading. Play Lesson The Gut Micr…" at bounding box center [354, 370] width 709 height 399
click at [42, 194] on video-js "that gives us... Video Player is loading. Play Lesson The Gut Microbiome 10s Sk…" at bounding box center [354, 370] width 709 height 399
click at [51, 179] on video-js "but the diversity of helpful chemicals Video Player is loading. Play Lesson The…" at bounding box center [354, 370] width 709 height 399
click at [43, 192] on video-js "We just don't have that diversity Video Player is loading. Play Lesson The Gut …" at bounding box center [354, 370] width 709 height 399
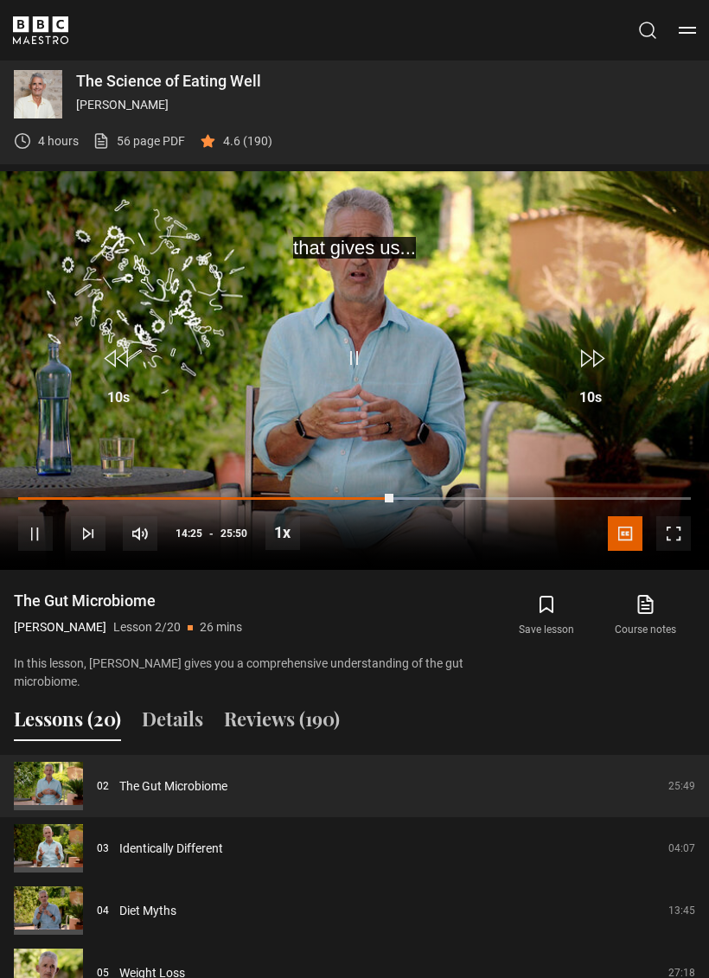
click at [52, 177] on video-js "that gives us... Video Player is loading. Play Lesson The Gut Microbiome 10s Sk…" at bounding box center [354, 370] width 709 height 399
click at [60, 171] on video-js "that gives us... Video Player is loading. Play Lesson The Gut Microbiome 10s Sk…" at bounding box center [354, 370] width 709 height 399
click at [89, 223] on video-js "that gives us... Video Player is loading. Play Lesson The Gut Microbiome 10s Sk…" at bounding box center [354, 370] width 709 height 399
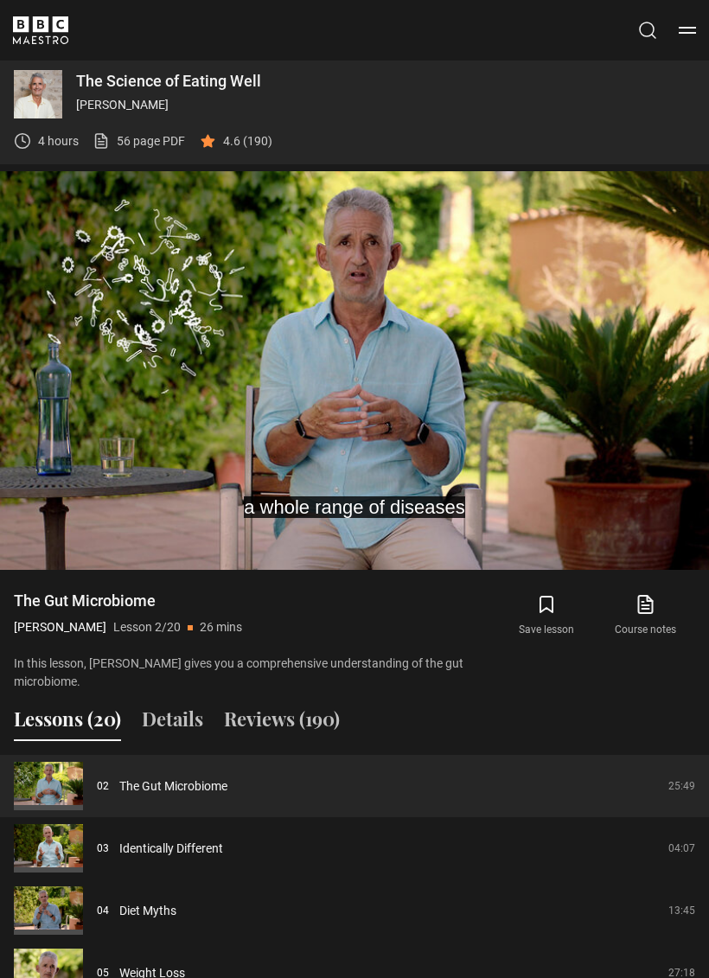
click at [59, 183] on video-js "a whole range of diseases Video Player is loading. Play Lesson The Gut Microbio…" at bounding box center [354, 370] width 709 height 399
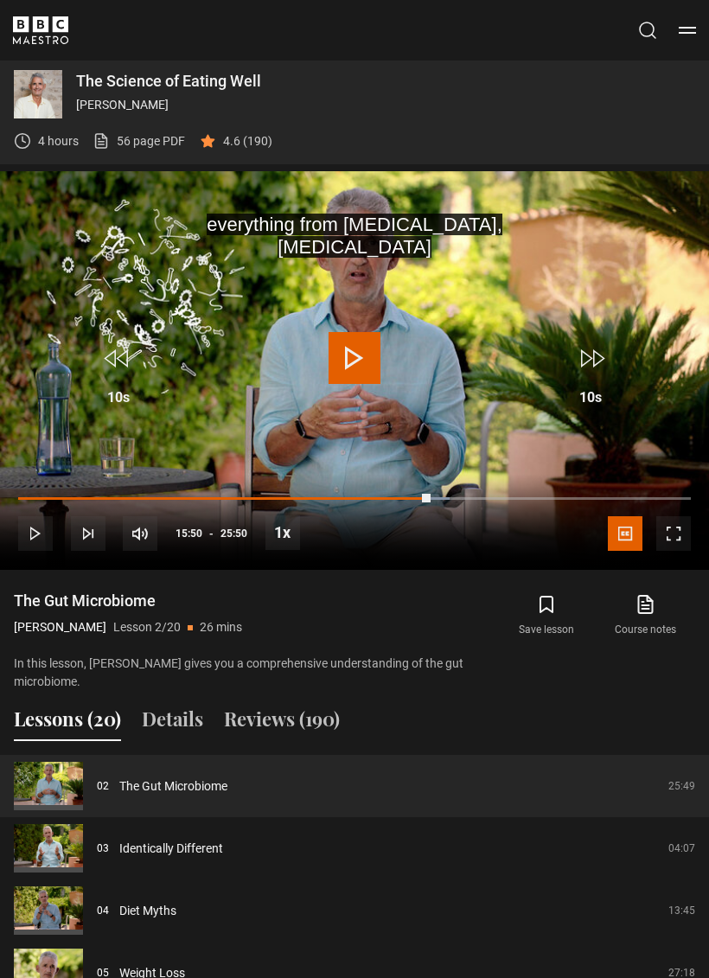
click at [55, 185] on video-js "everything from allergies, autoimmune diseases Video Player is loading. Play Le…" at bounding box center [354, 370] width 709 height 399
click at [58, 183] on video-js "everything from allergies, autoimmune diseases Video Player is loading. Play Le…" at bounding box center [354, 370] width 709 height 399
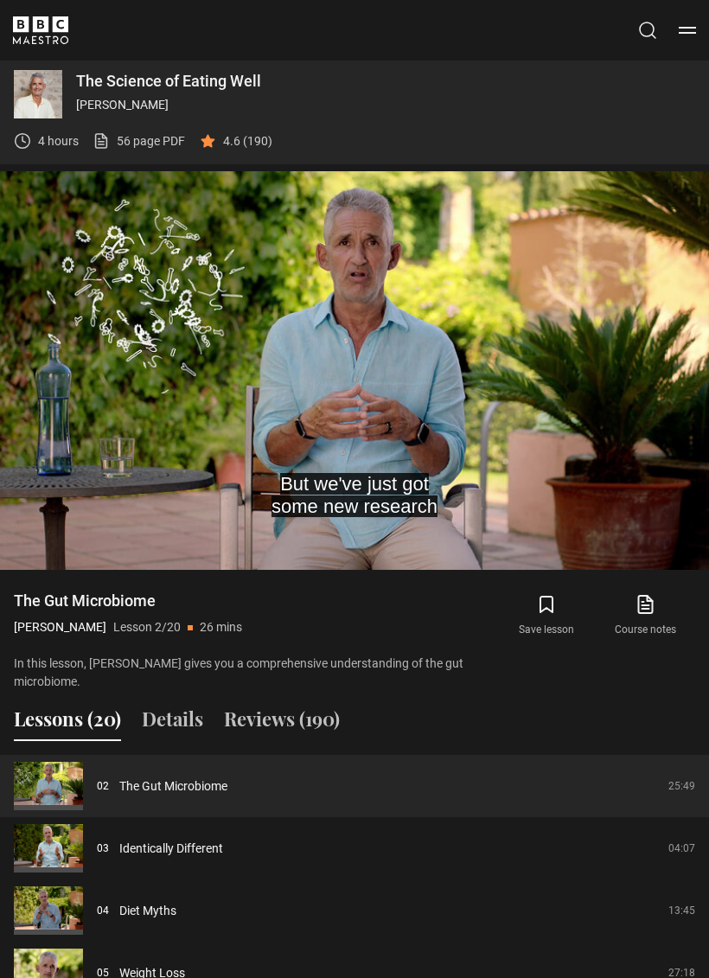
click at [60, 173] on video-js "But we've just got some new research Video Player is loading. Play Lesson The G…" at bounding box center [354, 370] width 709 height 399
click at [67, 163] on div "The Science of Eating Well Professor Tim Spector 4 hours 56 page PDF (opens in …" at bounding box center [355, 590] width 682 height 1069
click at [64, 171] on video-js "Video Player is loading. Play Lesson The Gut Microbiome 10s Skip Back 10 second…" at bounding box center [354, 370] width 709 height 399
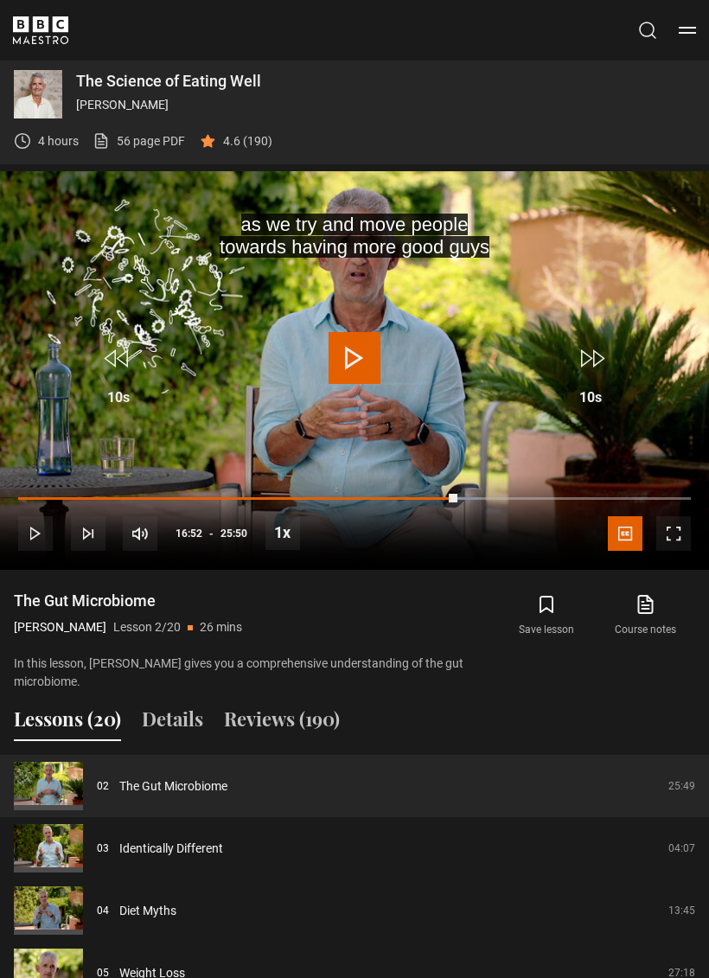
click at [64, 171] on video-js "as we try and move people towards having more good guys Video Player is loading…" at bounding box center [354, 370] width 709 height 399
click at [68, 171] on video-js "as we try and move people towards having more good guys Video Player is loading…" at bounding box center [354, 370] width 709 height 399
click at [80, 171] on video-js "as we try and move people towards having more good guys Video Player is loading…" at bounding box center [354, 370] width 709 height 399
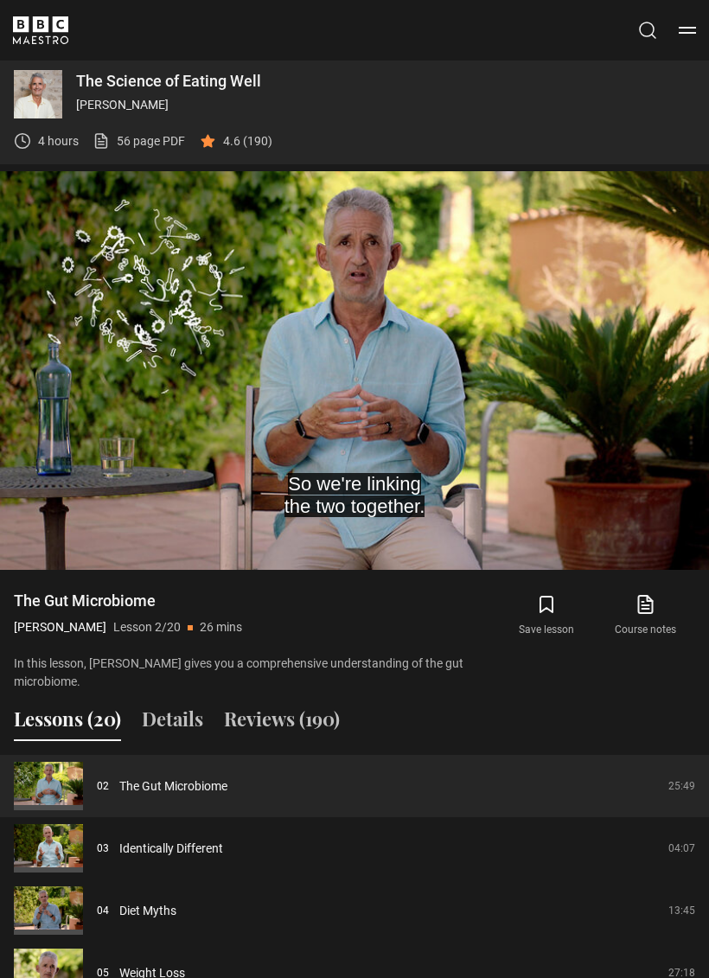
click at [71, 157] on div "4 hours 56 page PDF (opens in new tab) 4.6 (190)" at bounding box center [143, 141] width 259 height 46
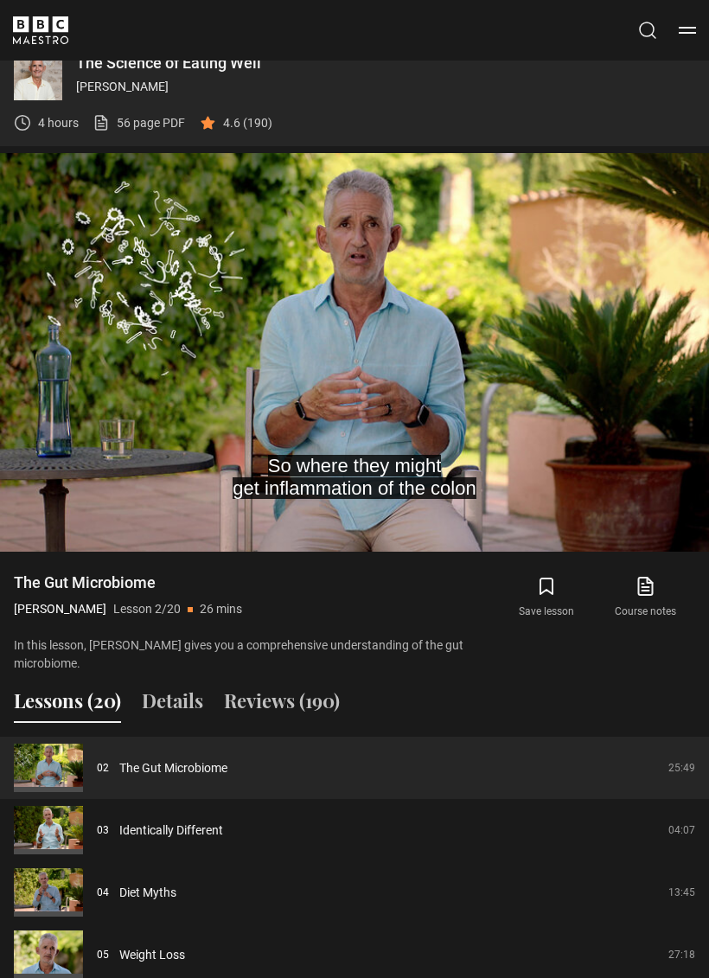
scroll to position [1027, 0]
click at [59, 366] on video-js "So where they might get inflammation of the colon Video Player is loading. Play…" at bounding box center [354, 352] width 709 height 399
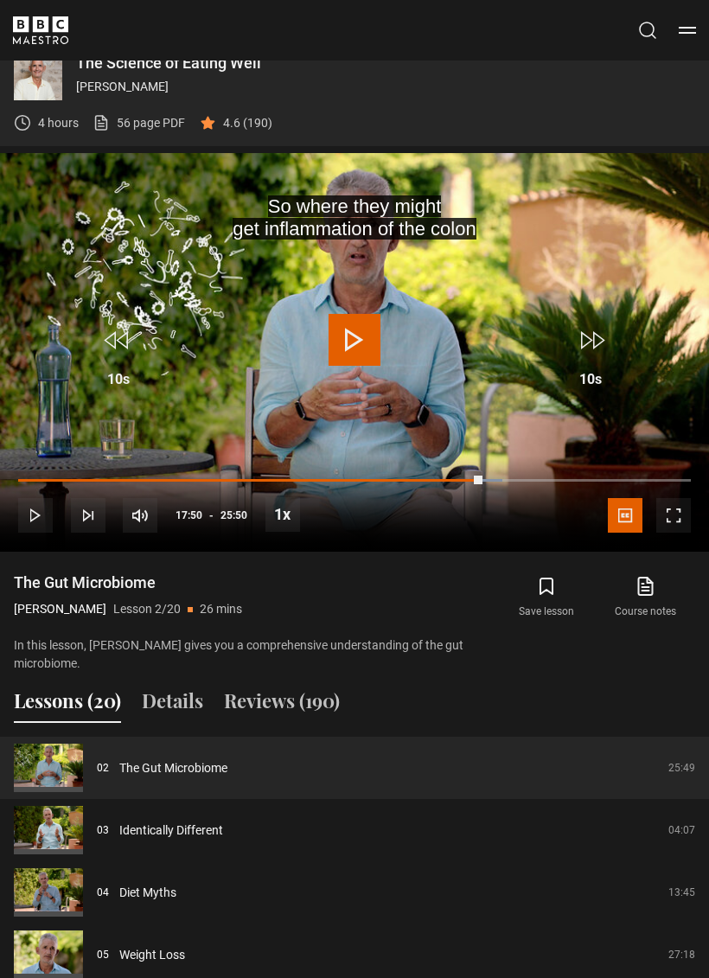
click at [131, 245] on video-js "So where they might get inflammation of the colon Video Player is loading. Play…" at bounding box center [354, 352] width 709 height 399
click at [95, 196] on video-js "So where they might get inflammation of the colon Video Player is loading. Play…" at bounding box center [354, 352] width 709 height 399
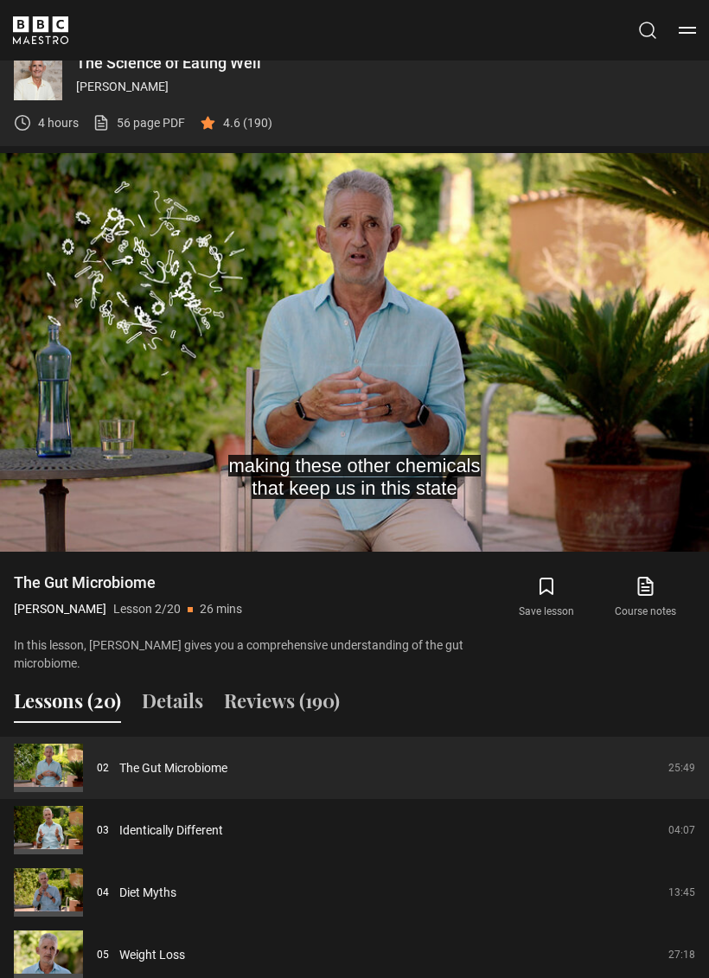
click at [56, 174] on video-js "making these other chemicals that keep us in this state Video Player is loading…" at bounding box center [354, 352] width 709 height 399
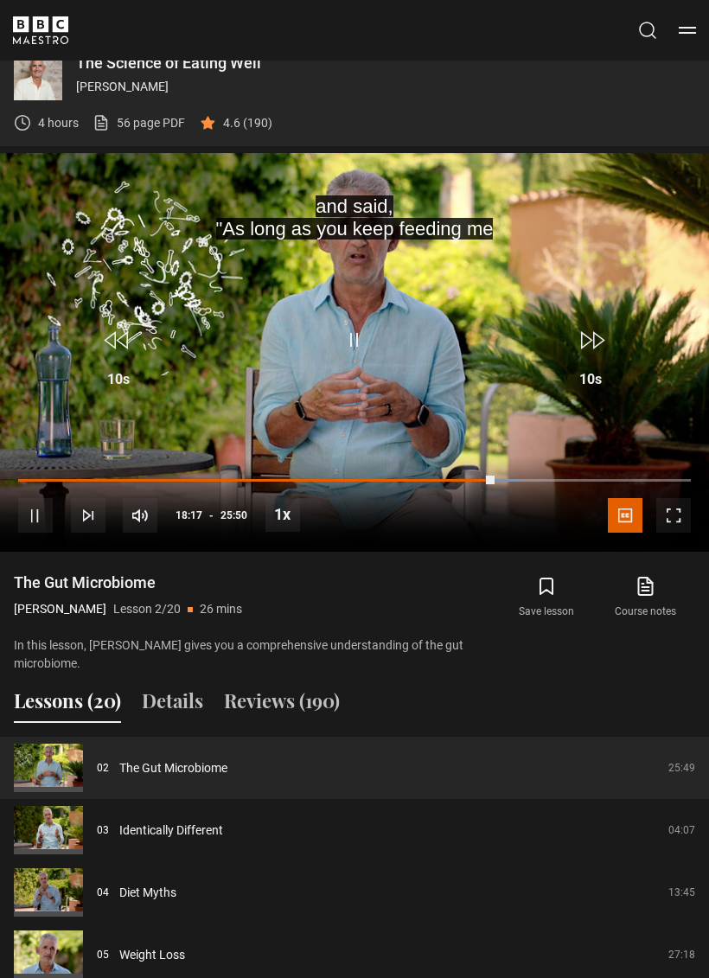
click at [77, 187] on video-js "and said, "As long as you keep feeding me Video Player is loading. Play Lesson …" at bounding box center [354, 352] width 709 height 399
click at [81, 185] on video-js "and said, "As long as you keep feeding me Video Player is loading. Play Lesson …" at bounding box center [354, 352] width 709 height 399
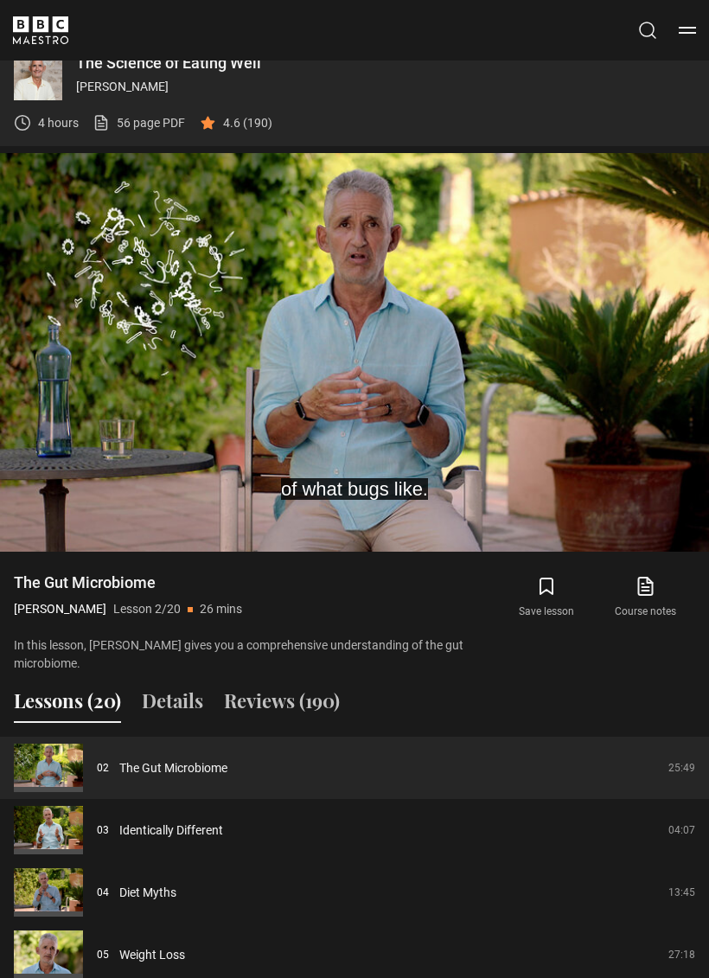
click at [76, 184] on video-js "of what bugs like. Video Player is loading. Play Lesson The Gut Microbiome 10s …" at bounding box center [354, 352] width 709 height 399
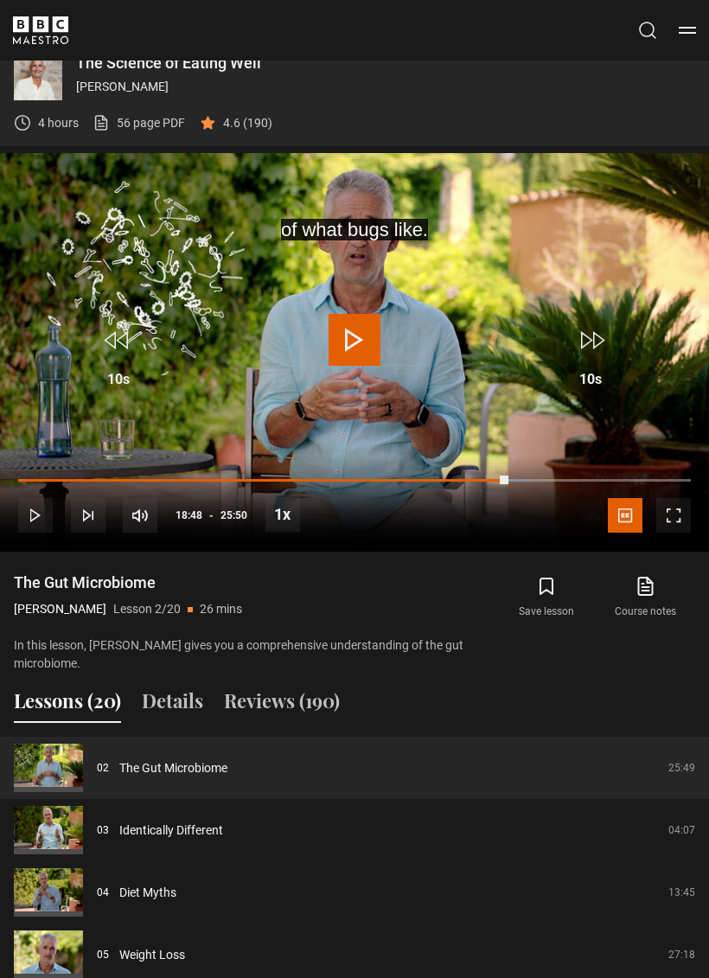
click at [78, 183] on video-js "of what bugs like. Video Player is loading. Play Lesson The Gut Microbiome 10s …" at bounding box center [354, 352] width 709 height 399
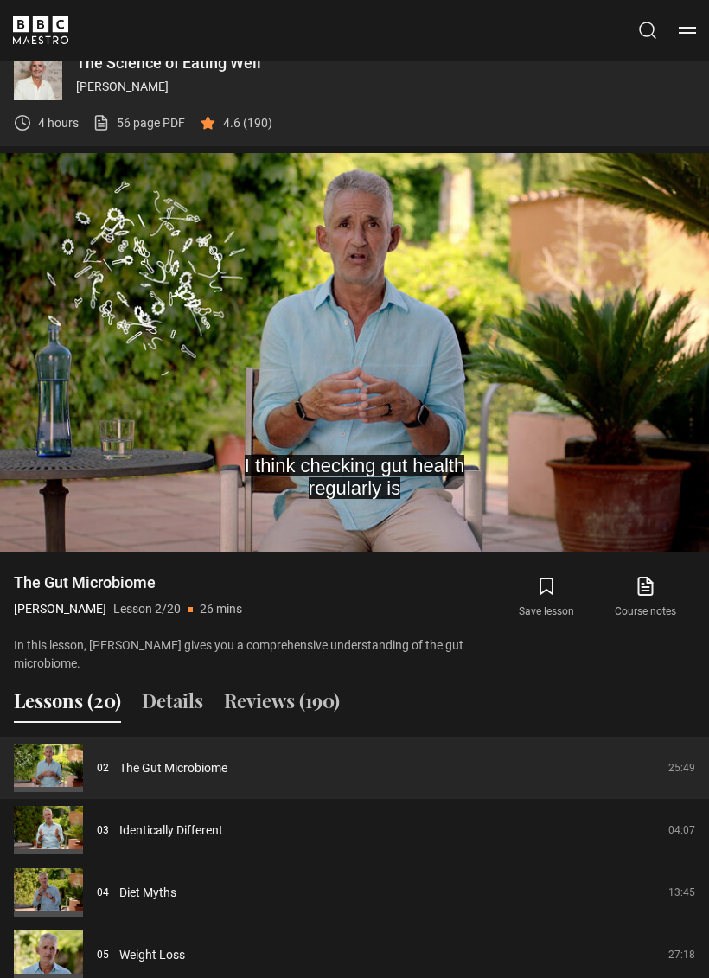
click at [81, 172] on video-js "I think checking gut health regularly is Video Player is loading. Play Lesson T…" at bounding box center [354, 352] width 709 height 399
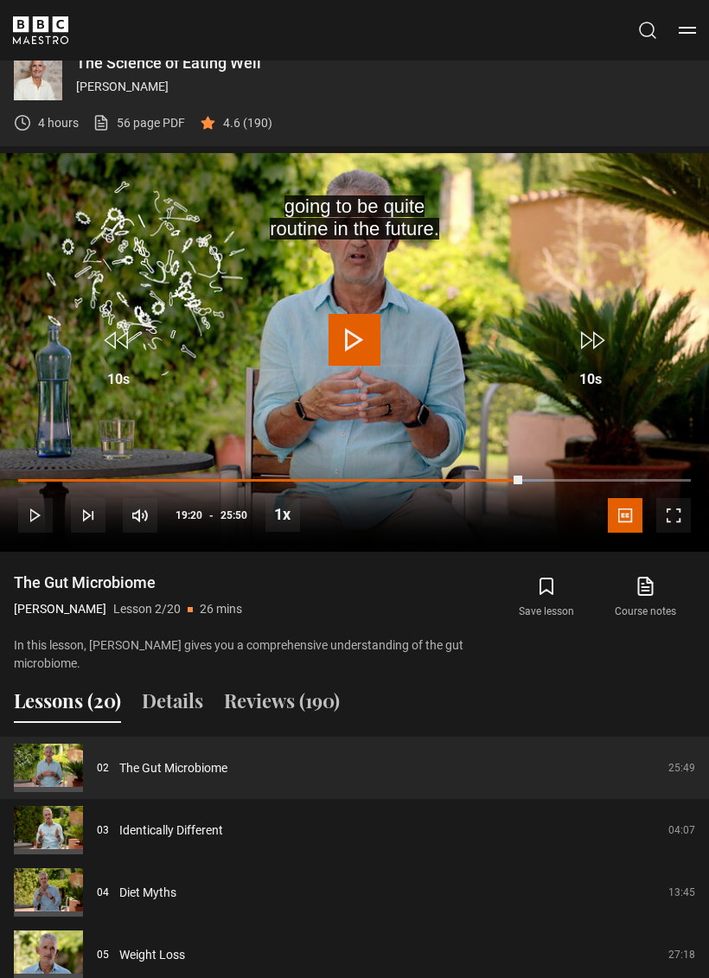
click at [81, 174] on video-js "going to be quite routine in the future. Video Player is loading. Play Lesson T…" at bounding box center [354, 352] width 709 height 399
click at [82, 172] on video-js "going to be quite routine in the future. Video Player is loading. Play Lesson T…" at bounding box center [354, 352] width 709 height 399
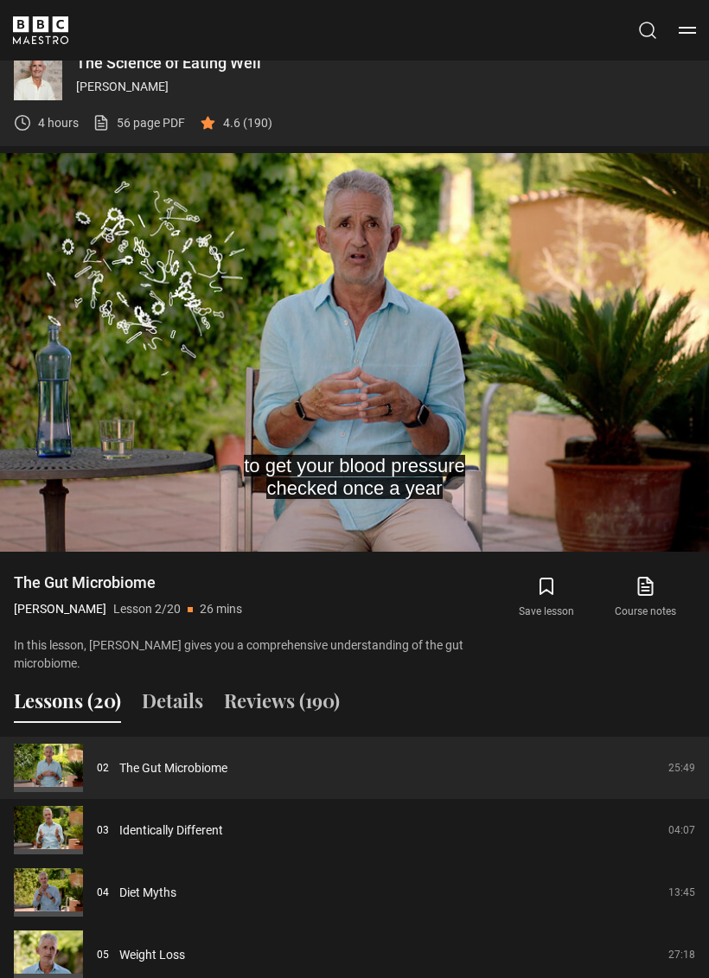
click at [82, 171] on video-js "to get your blood pressure checked once a year Video Player is loading. Play Le…" at bounding box center [354, 352] width 709 height 399
click at [81, 172] on video-js "This will be a part of a routine examination Video Player is loading. Play Less…" at bounding box center [354, 352] width 709 height 399
click at [54, 216] on video-js "with swabs and DNA testing, they'd say Video Player is loading. Play Lesson The…" at bounding box center [354, 352] width 709 height 399
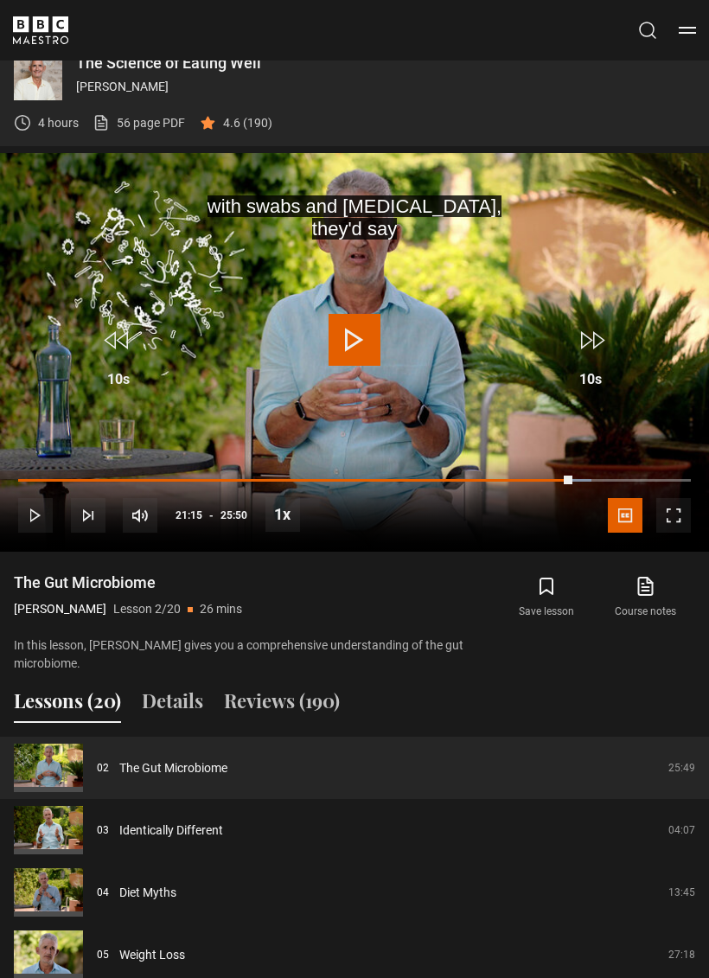
click at [61, 204] on video-js "with swabs and DNA testing, they'd say Video Player is loading. Play Lesson The…" at bounding box center [354, 352] width 709 height 399
click at [68, 189] on video-js "with swabs and DNA testing, they'd say Video Player is loading. Play Lesson The…" at bounding box center [354, 352] width 709 height 399
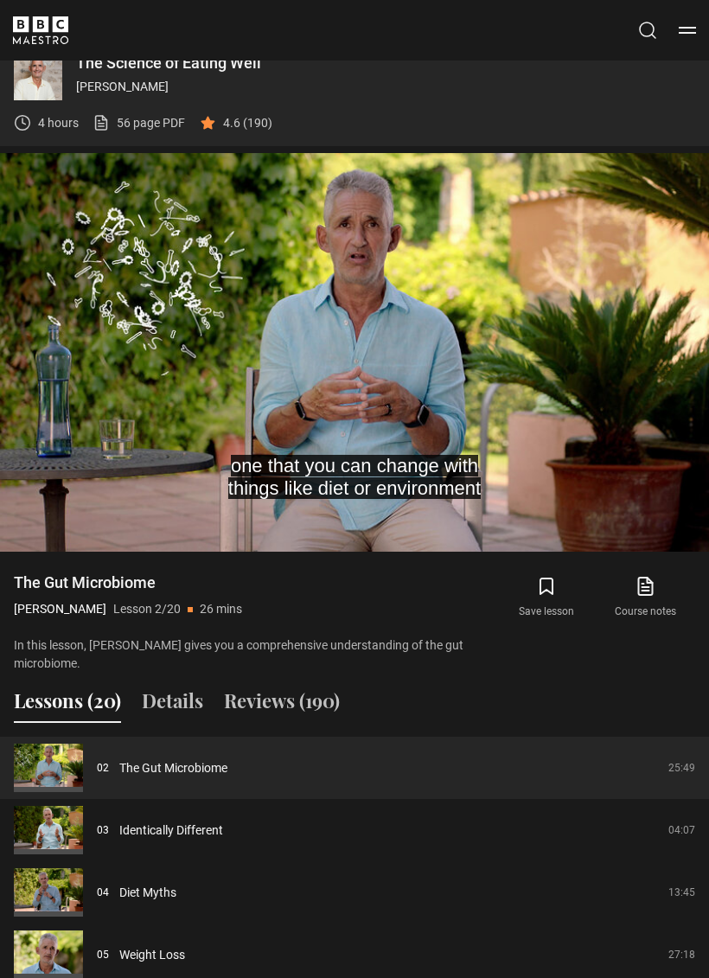
click at [72, 160] on video-js "one that you can change with things like diet or environment Video Player is lo…" at bounding box center [354, 352] width 709 height 399
click at [74, 158] on video-js "just at night and day, when you eat or you don't eat Video Player is loading. P…" at bounding box center [354, 352] width 709 height 399
click at [68, 183] on video-js "and there's no sun, it's going to die. Video Player is loading. Play Lesson The…" at bounding box center [354, 352] width 709 height 399
click at [78, 165] on video-js "So the same applies to our gut microbes. Video Player is loading. Play Lesson T…" at bounding box center [354, 352] width 709 height 399
click at [54, 205] on video-js "and most of them, that's what they feed off Video Player is loading. Play Lesso…" at bounding box center [354, 352] width 709 height 399
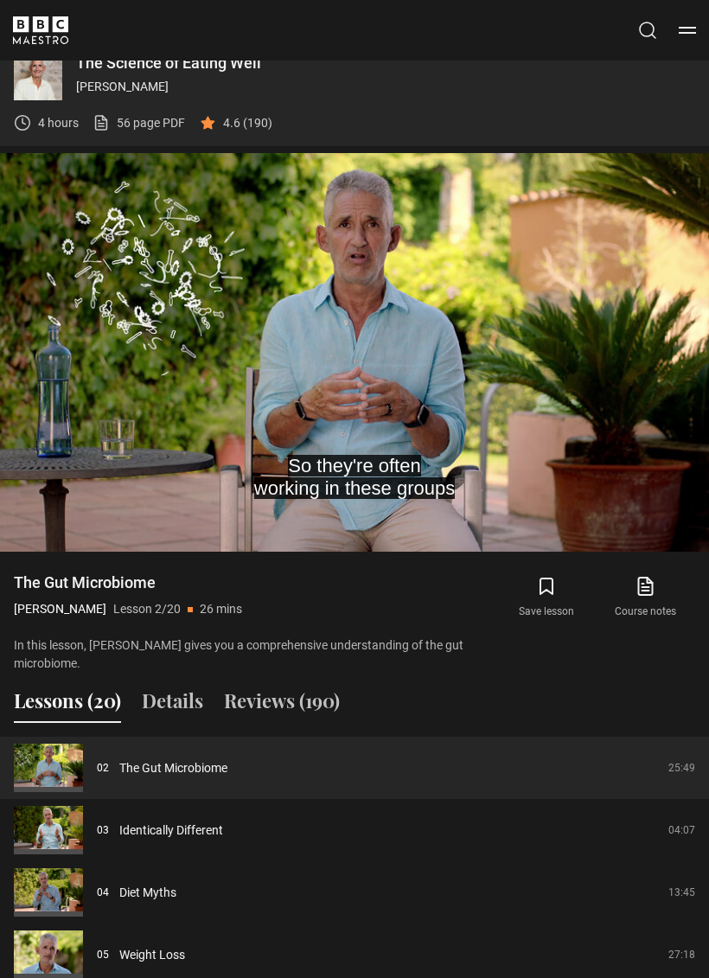
click at [55, 195] on video-js "So they're often working in these groups Video Player is loading. Play Lesson T…" at bounding box center [354, 352] width 709 height 399
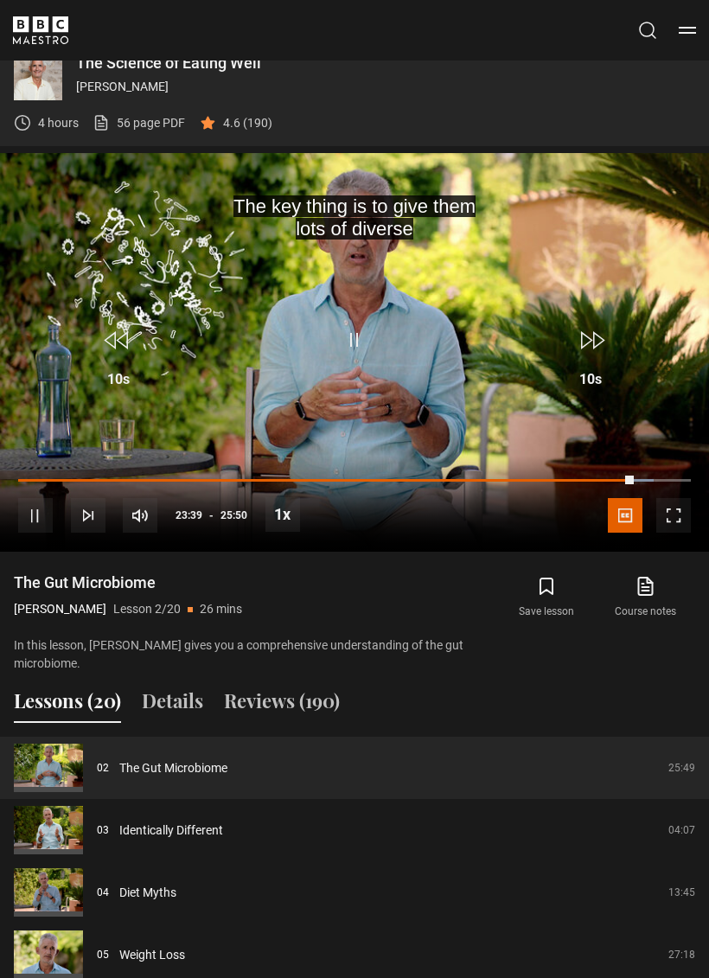
click at [60, 196] on video-js "The key thing is to give them lots of diverse Video Player is loading. Play Les…" at bounding box center [354, 352] width 709 height 399
click at [67, 189] on video-js "The key thing is to give them lots of diverse Video Player is loading. Play Les…" at bounding box center [354, 352] width 709 height 399
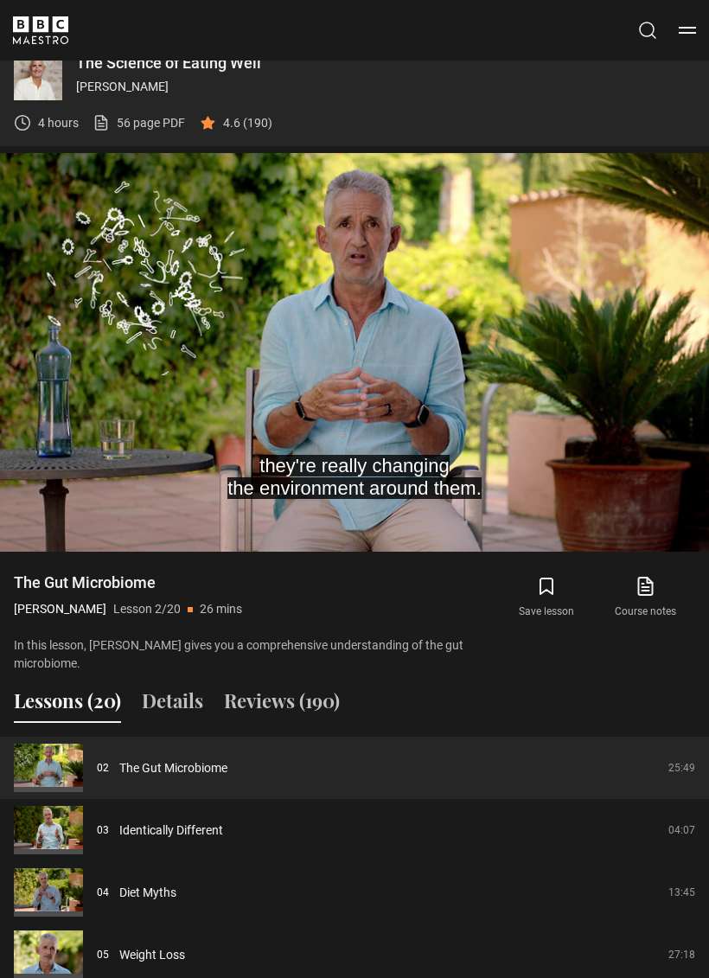
click at [79, 173] on video-js "they're really changing the environment around them. Video Player is loading. P…" at bounding box center [354, 352] width 709 height 399
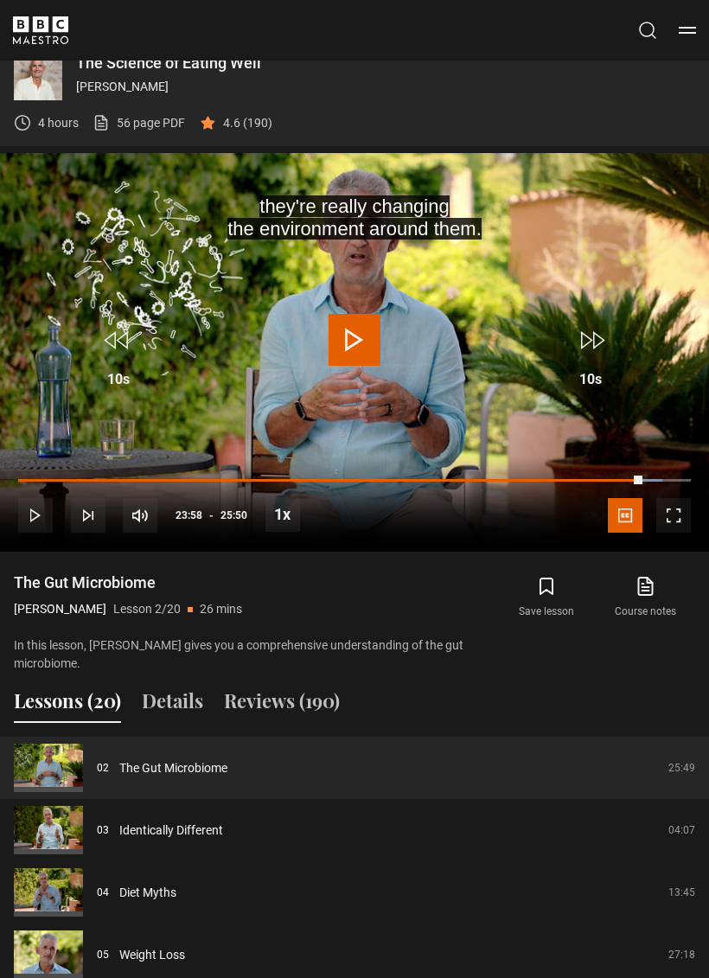
click at [312, 259] on video-js "they're really changing the environment around them. Video Player is loading. P…" at bounding box center [354, 352] width 709 height 399
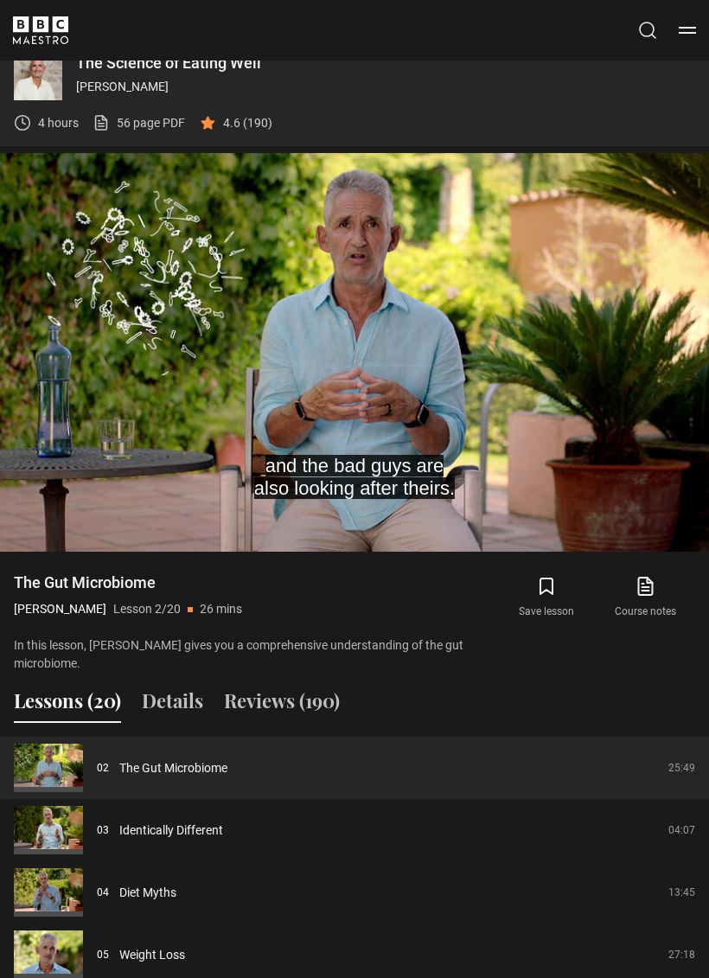
click at [114, 202] on video-js "and the bad guys are also looking after theirs. Video Player is loading. Play L…" at bounding box center [354, 352] width 709 height 399
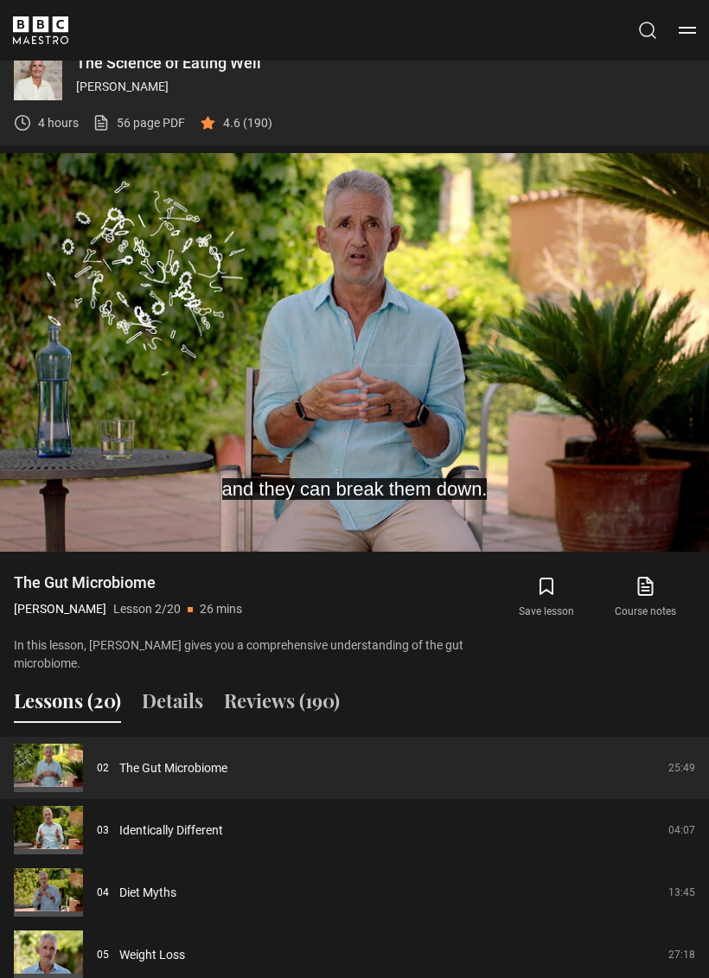
click at [110, 285] on video-js "and they can break them down. Video Player is loading. Play Lesson The Gut Micr…" at bounding box center [354, 352] width 709 height 399
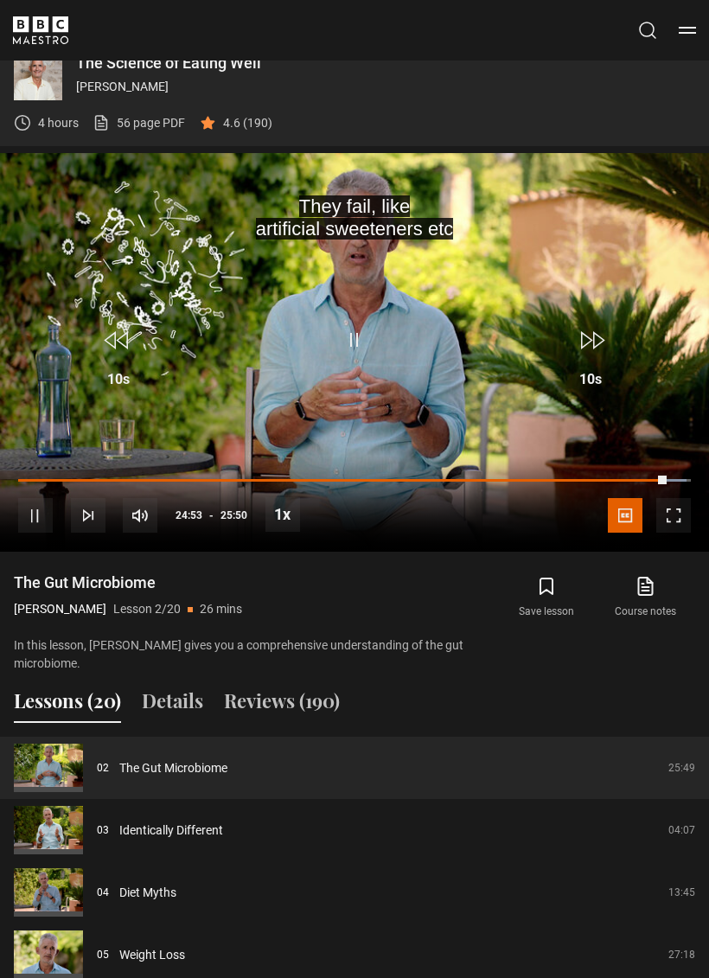
click at [652, 400] on video-js "They fail, like artificial sweeteners etc Video Player is loading. Play Lesson …" at bounding box center [354, 352] width 709 height 399
click at [658, 399] on video-js "They fail, like artificial sweeteners etc Video Player is loading. Play Lesson …" at bounding box center [354, 352] width 709 height 399
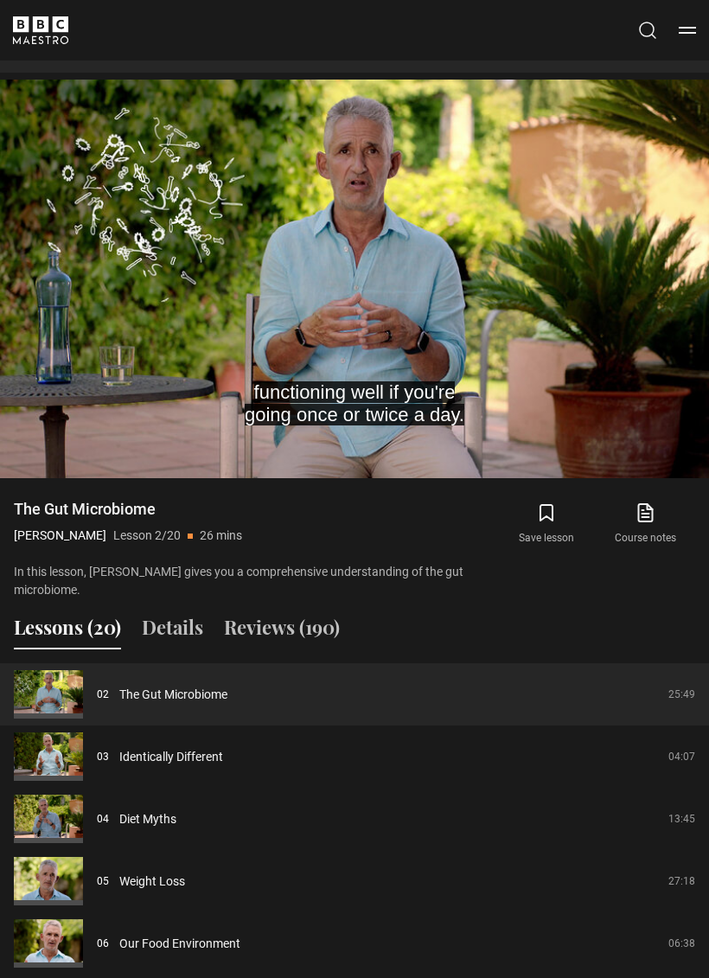
scroll to position [1101, 0]
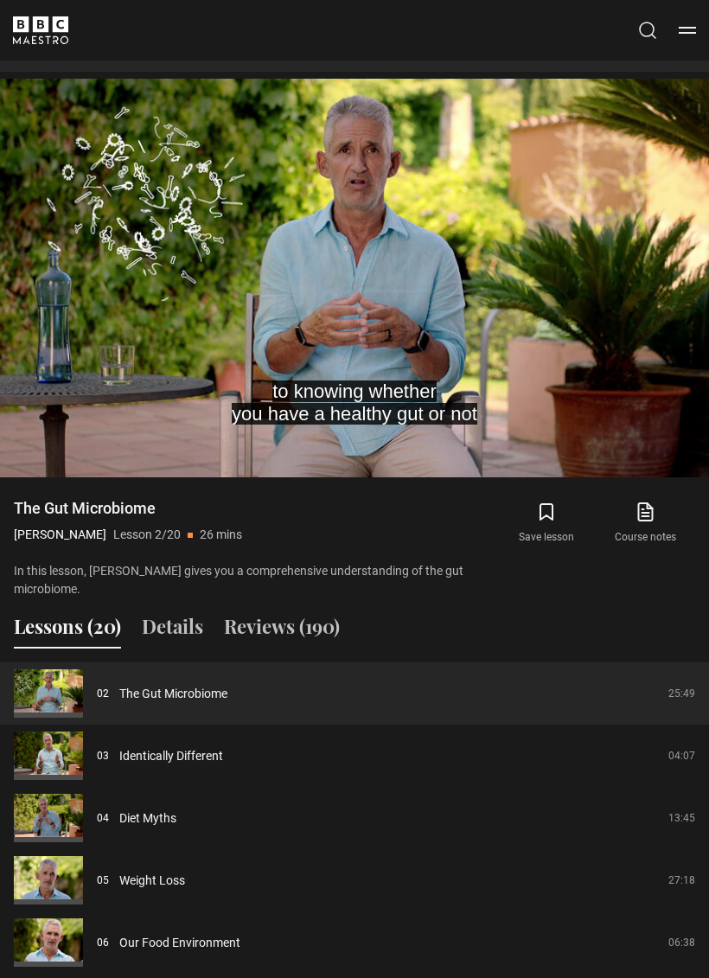
click at [650, 319] on video-js "to knowing whether you have a healthy gut or not Video Player is loading. Play …" at bounding box center [354, 278] width 709 height 399
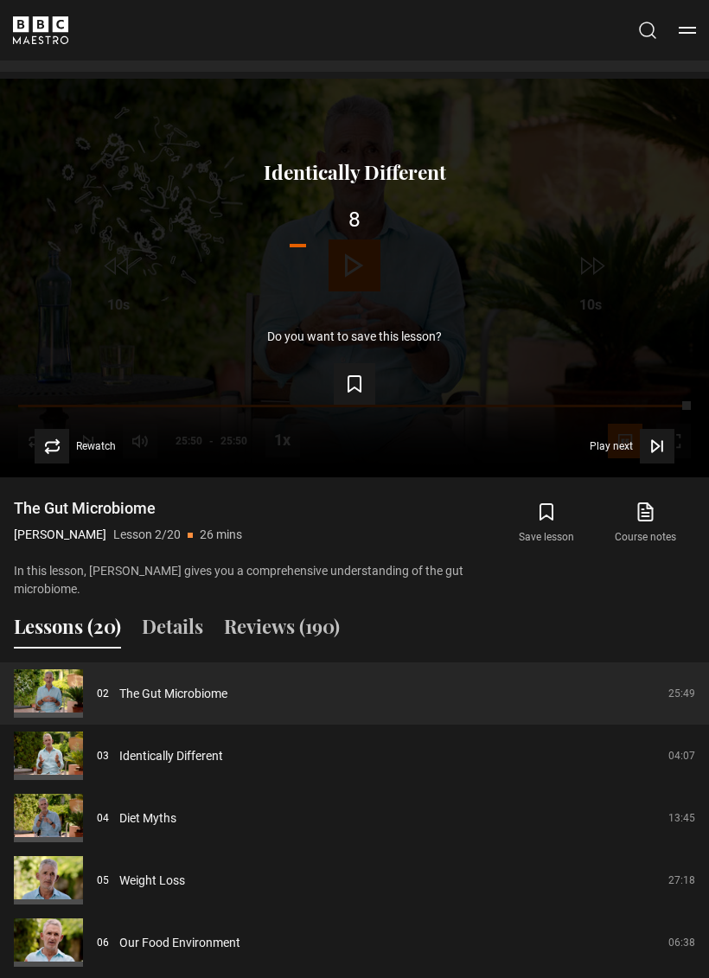
click at [633, 443] on button "Play next Play next" at bounding box center [632, 446] width 85 height 35
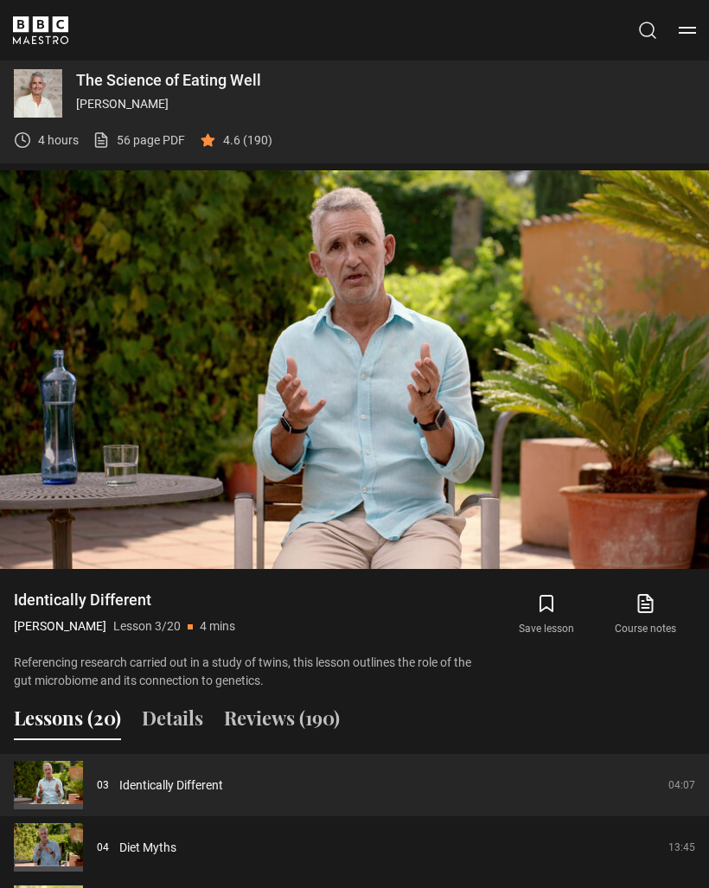
scroll to position [1010, 0]
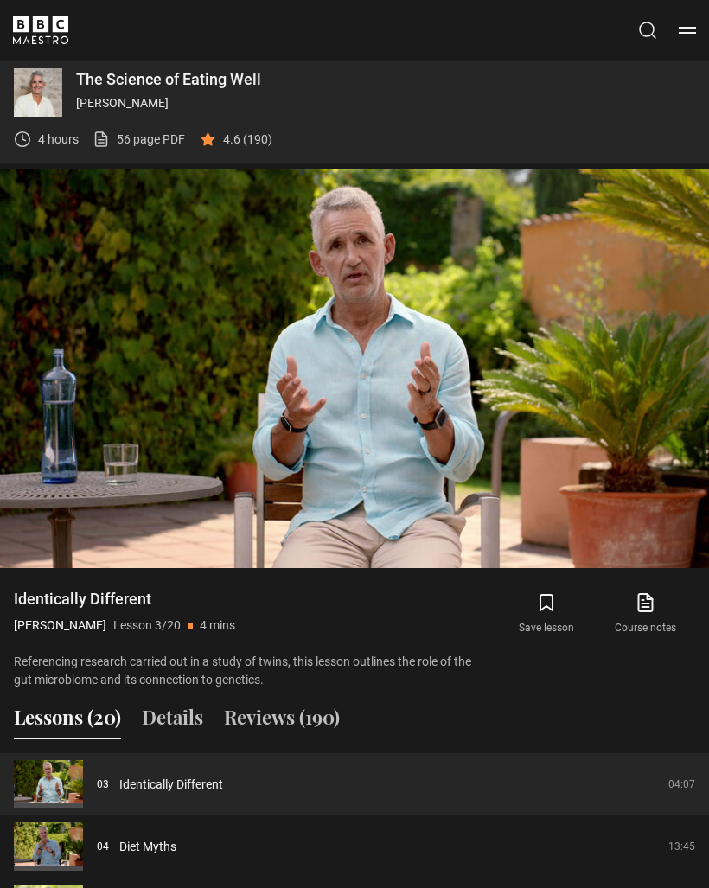
click at [658, 407] on video-js "Video Player is loading. Play Lesson Identically Different 10s Skip Back 10 sec…" at bounding box center [354, 369] width 709 height 399
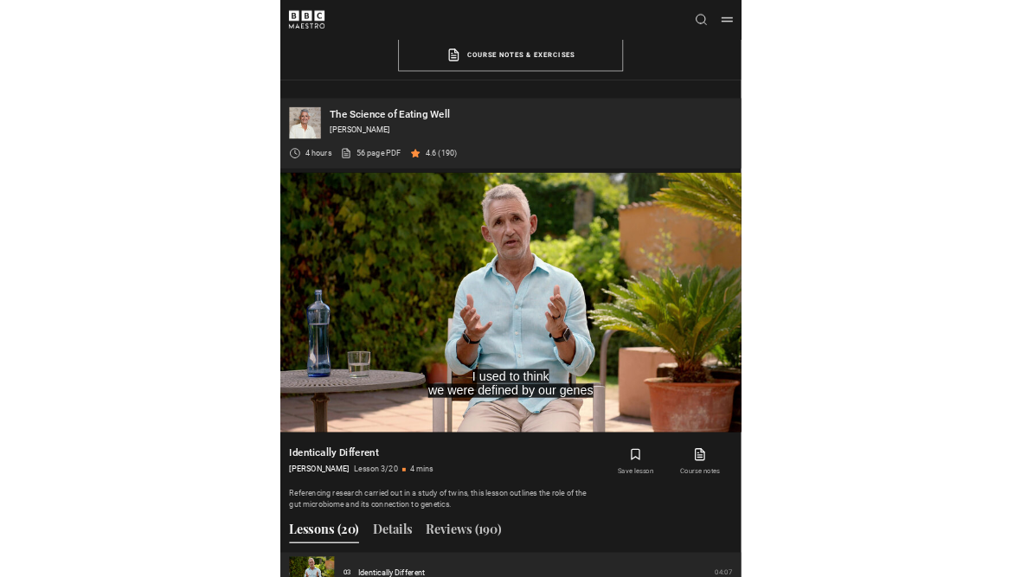
scroll to position [915, 0]
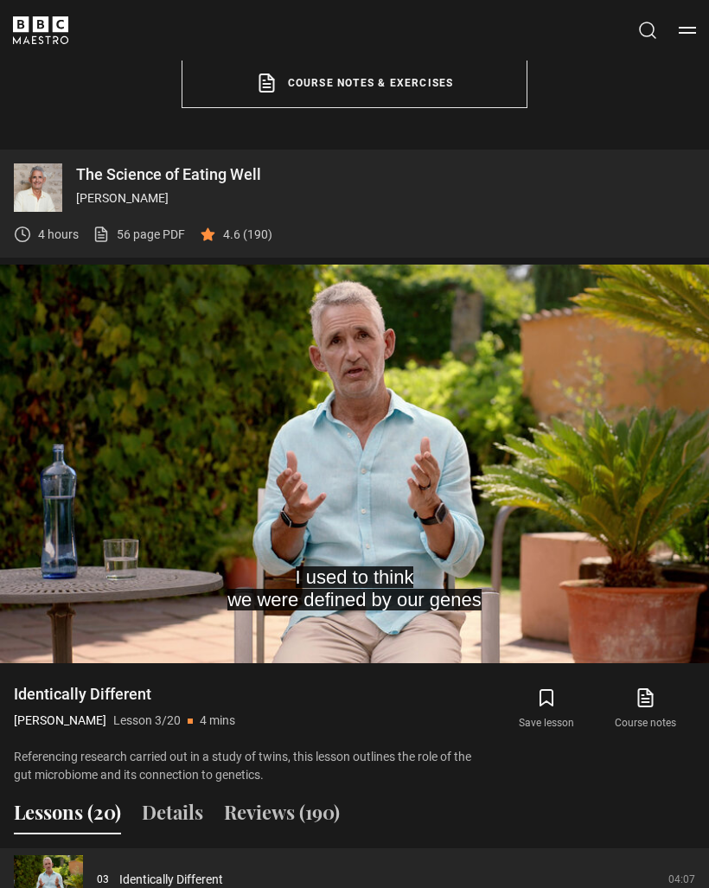
click at [637, 432] on video-js "I used to think we were defined by our genes Video Player is loading. Play Less…" at bounding box center [354, 464] width 709 height 399
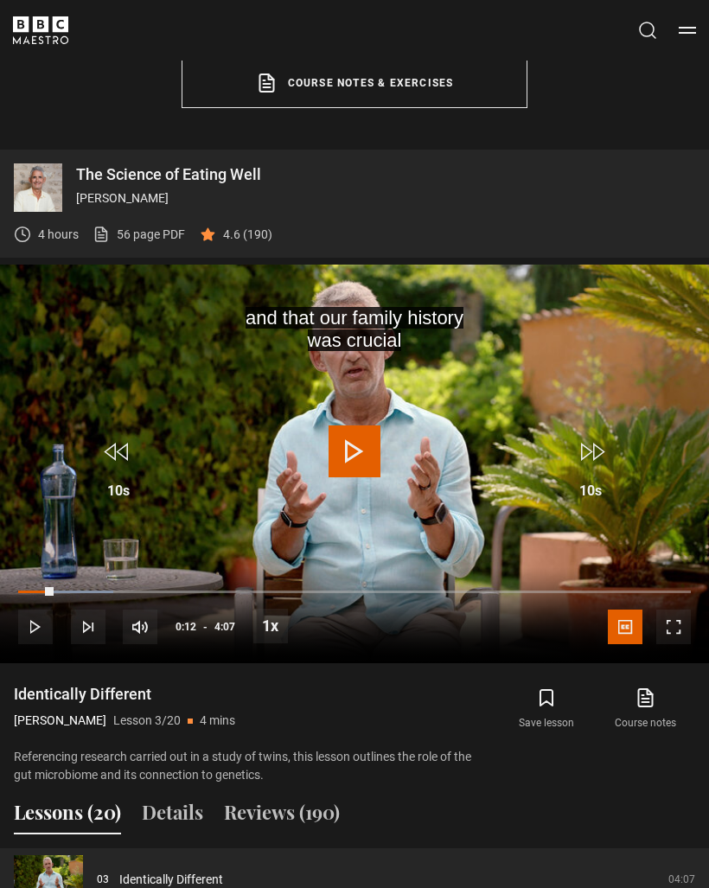
click at [653, 398] on video-js "and that our family history was crucial Video Player is loading. Play Lesson Id…" at bounding box center [354, 464] width 709 height 399
click at [644, 400] on video-js "and that our family history was crucial Video Player is loading. Play Lesson Id…" at bounding box center [354, 464] width 709 height 399
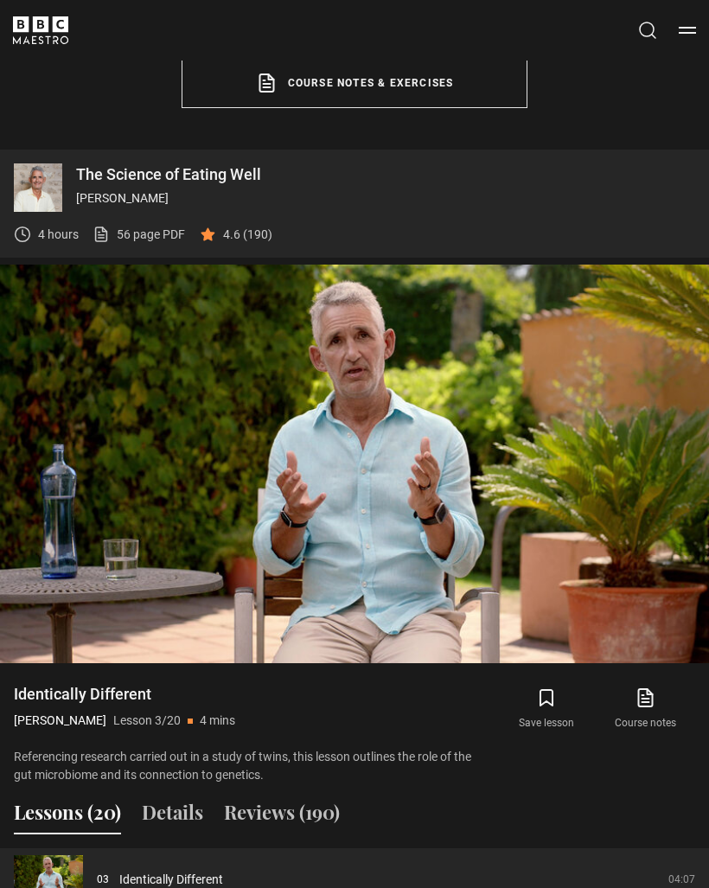
click at [665, 413] on video-js "Video Player is loading. Play Lesson Identically Different 10s Skip Back 10 sec…" at bounding box center [354, 464] width 709 height 399
click at [654, 409] on video-js "Video Player is loading. Play Lesson Identically Different 10s Skip Back 10 sec…" at bounding box center [354, 464] width 709 height 399
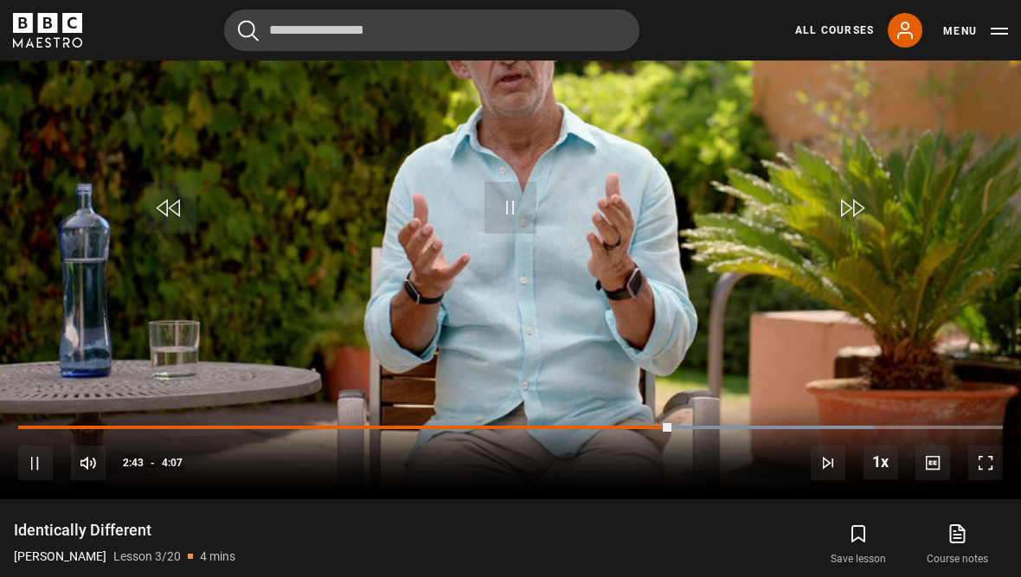
scroll to position [842, 0]
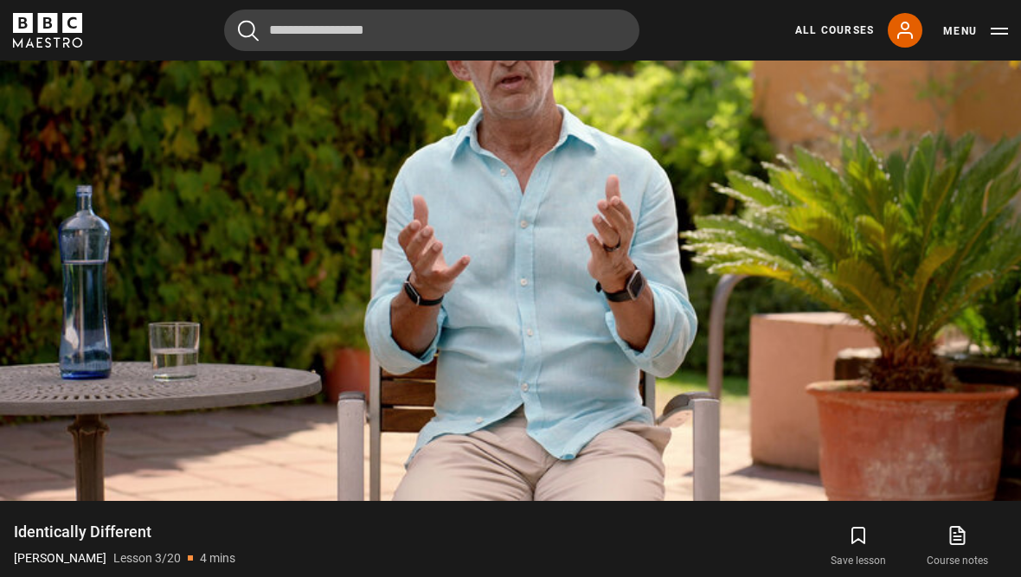
click at [99, 66] on video-js "Video Player is loading. Play Lesson Identically Different 10s Skip Back 10 sec…" at bounding box center [510, 213] width 1021 height 574
click at [99, 61] on video-js "Video Player is loading. Play Lesson Identically Different 10s Skip Back 10 sec…" at bounding box center [510, 213] width 1021 height 574
click at [113, 54] on header "Cancel Courses Previous courses Next courses [PERSON_NAME] Writing 12 Related L…" at bounding box center [510, 30] width 1021 height 61
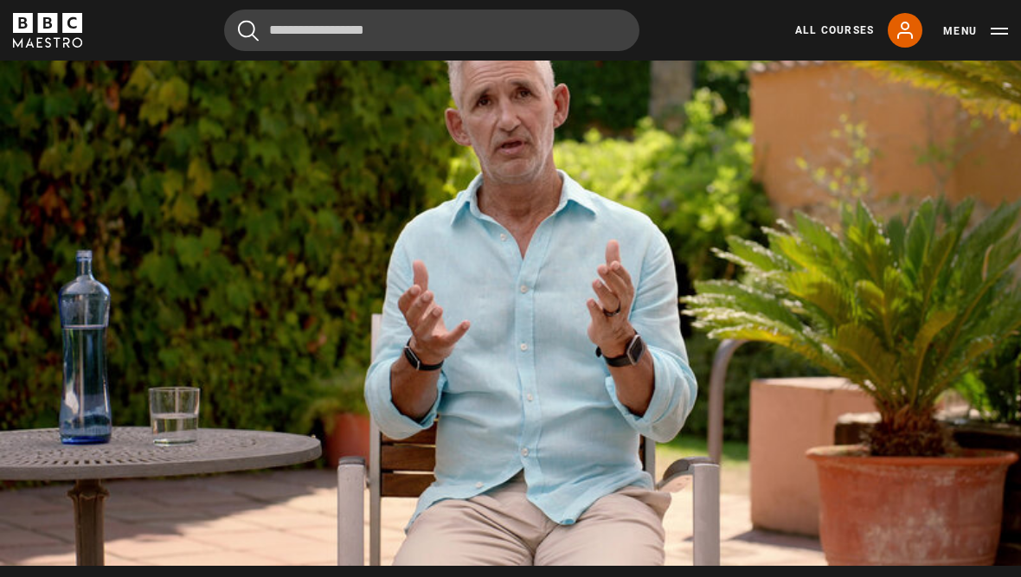
scroll to position [774, 0]
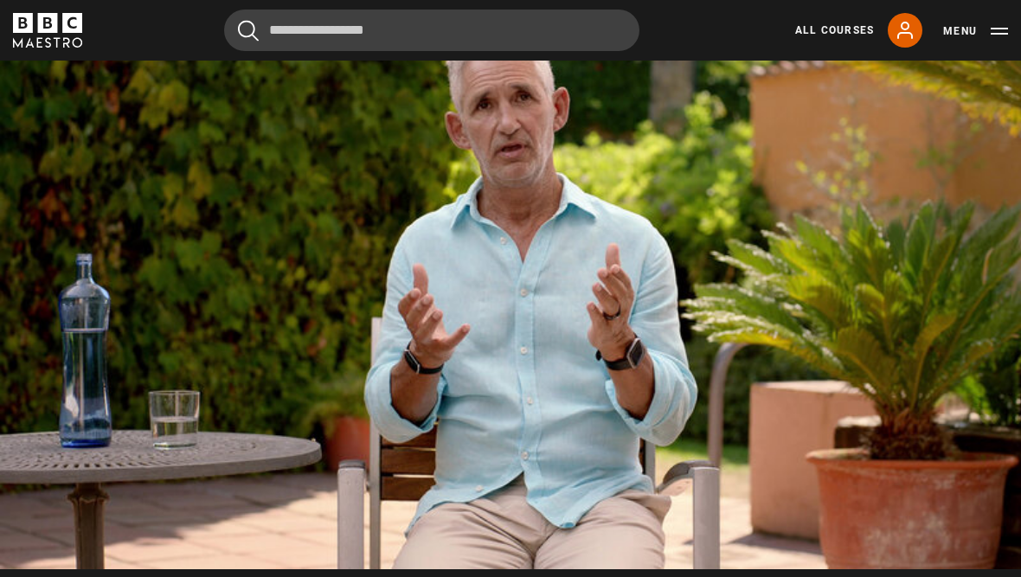
click at [122, 70] on video-js "Video Player is loading. Play Lesson Identically Different 10s Skip Back 10 sec…" at bounding box center [510, 282] width 1021 height 574
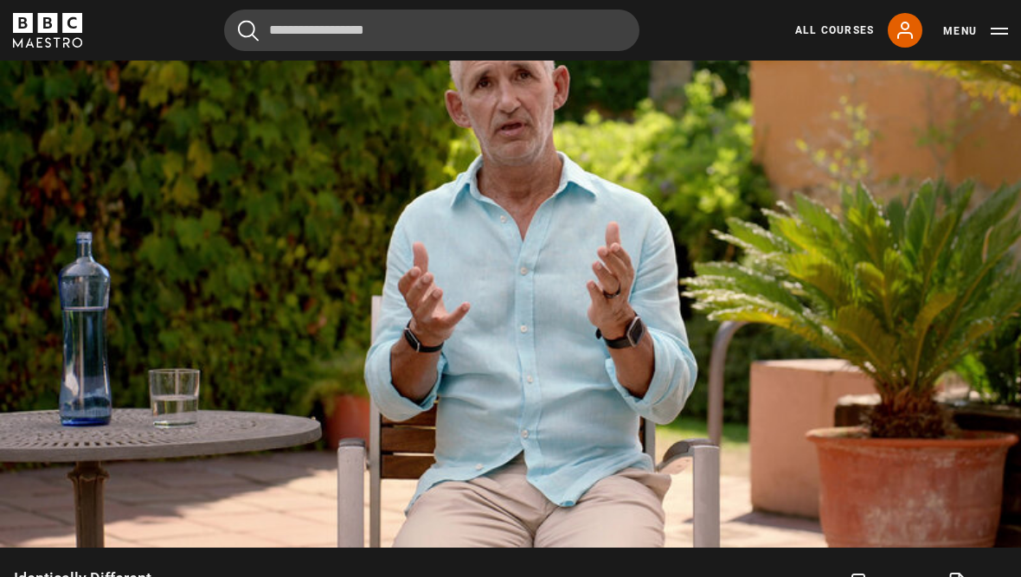
click at [126, 89] on video-js "Video Player is loading. Play Lesson Identically Different 10s Skip Back 10 sec…" at bounding box center [510, 260] width 1021 height 574
click at [125, 65] on video-js "Video Player is loading. Play Lesson Identically Different 10s Skip Back 10 sec…" at bounding box center [510, 260] width 1021 height 574
click at [128, 67] on video-js "Video Player is loading. Play Lesson Identically Different 10s Skip Back 10 sec…" at bounding box center [510, 260] width 1021 height 574
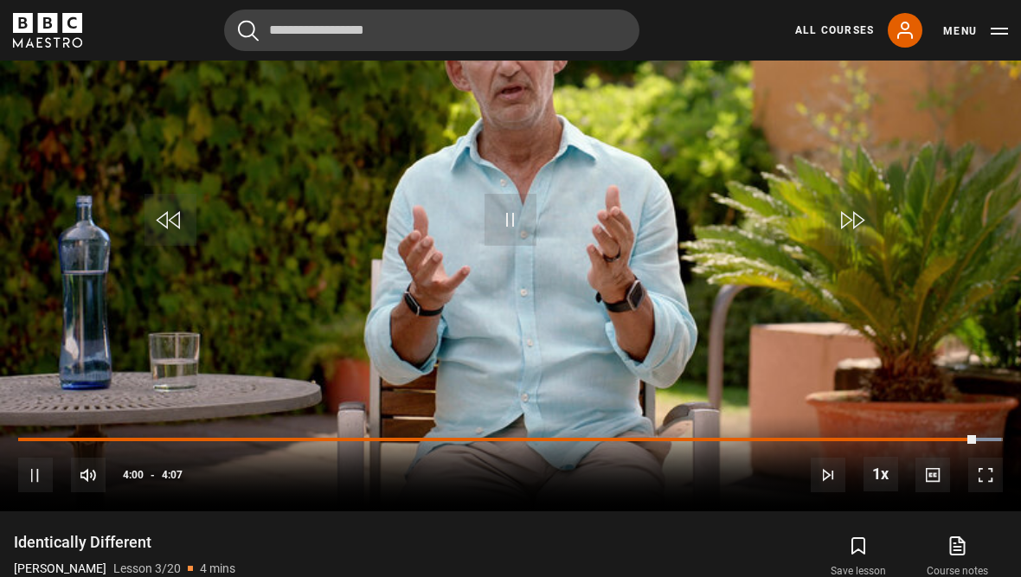
scroll to position [846, 0]
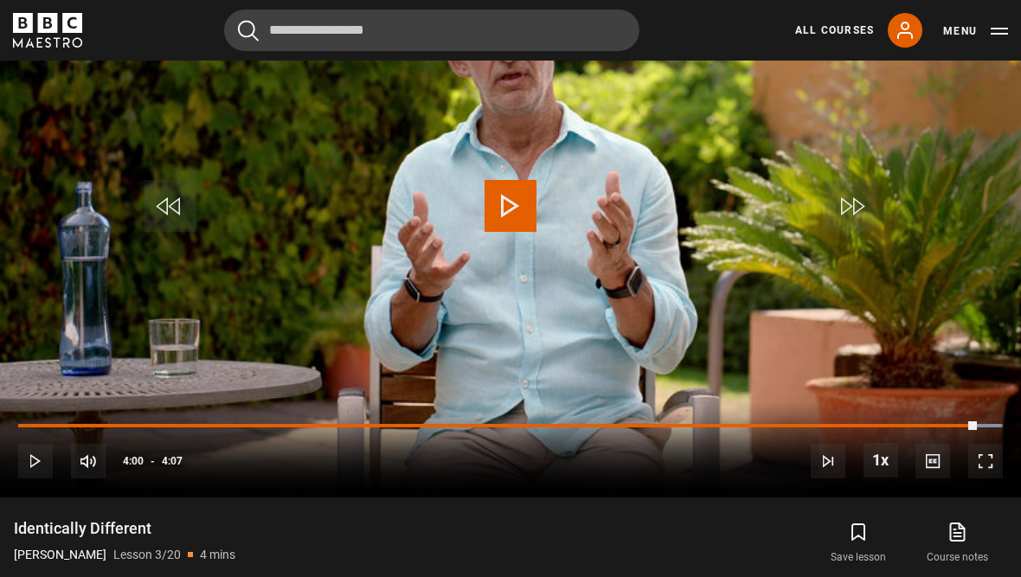
click at [134, 51] on header "Cancel Courses Previous courses Next courses [PERSON_NAME] Writing 12 Related L…" at bounding box center [510, 30] width 1021 height 61
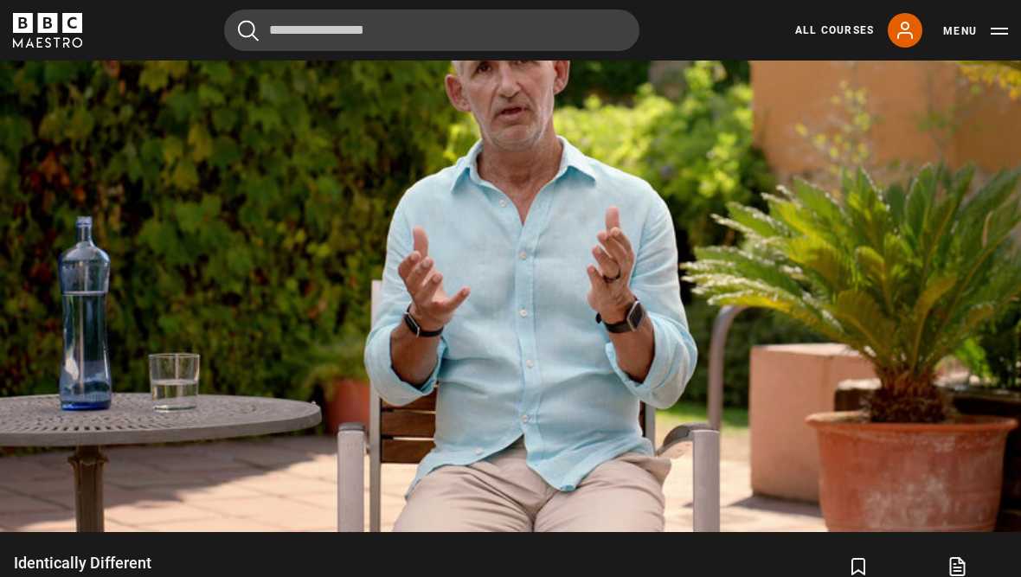
click at [92, 98] on video-js "Video Player is loading. Play Lesson Identically Different 10s Skip Back 10 sec…" at bounding box center [510, 245] width 1021 height 574
